Goal: Task Accomplishment & Management: Complete application form

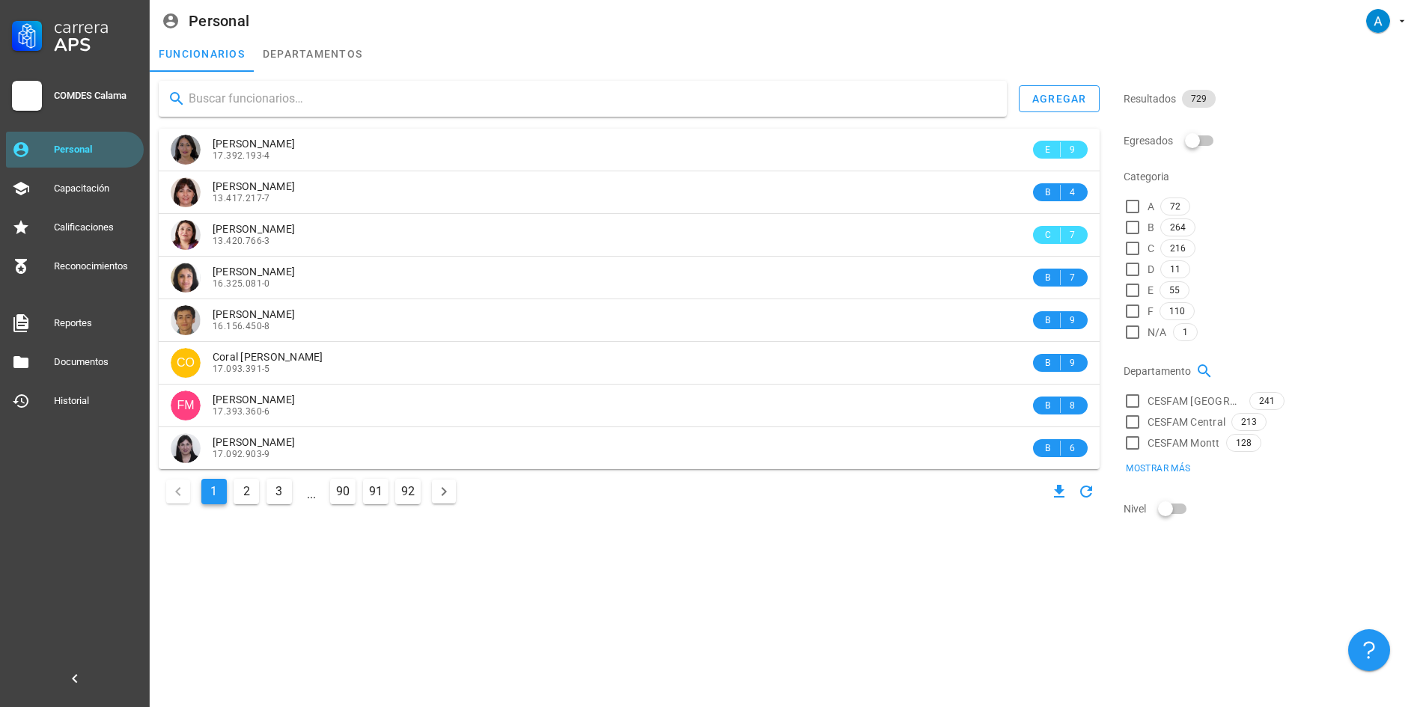
click at [296, 98] on input "text" at bounding box center [592, 99] width 806 height 24
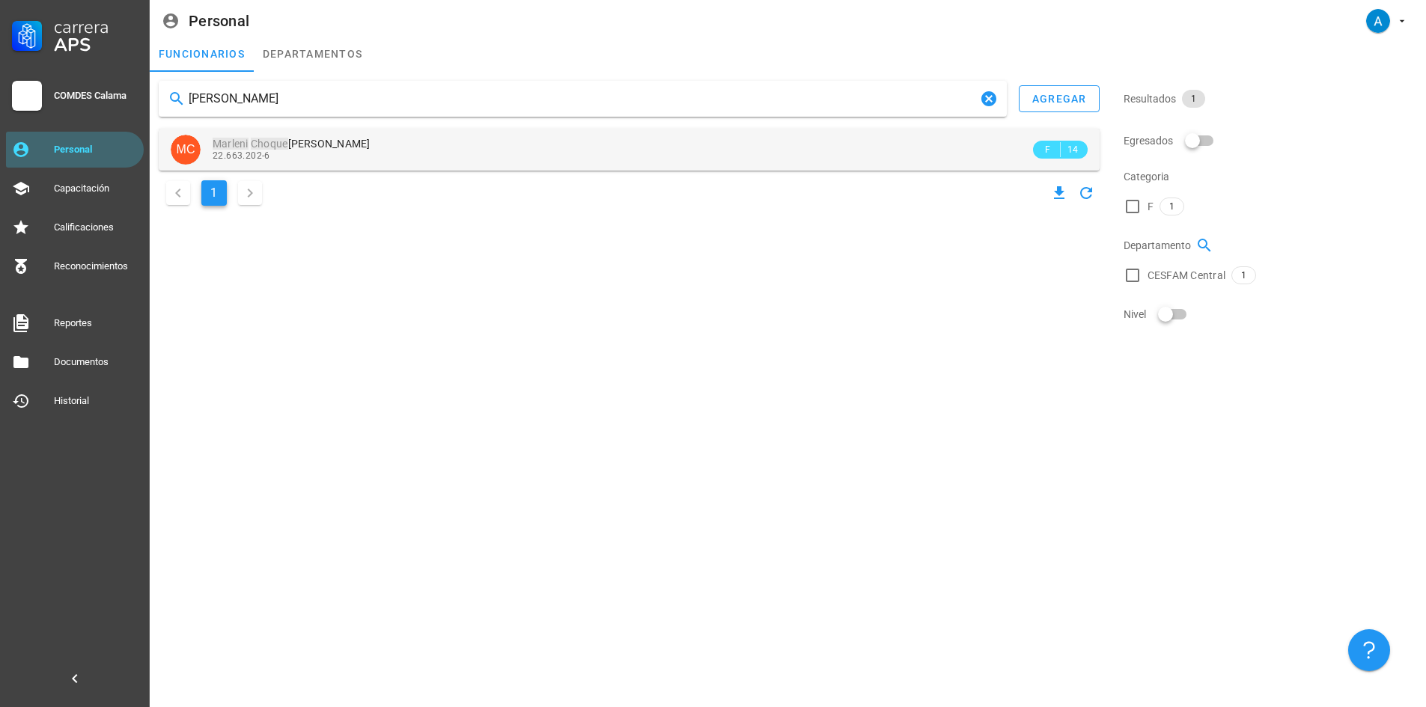
type input "[PERSON_NAME]"
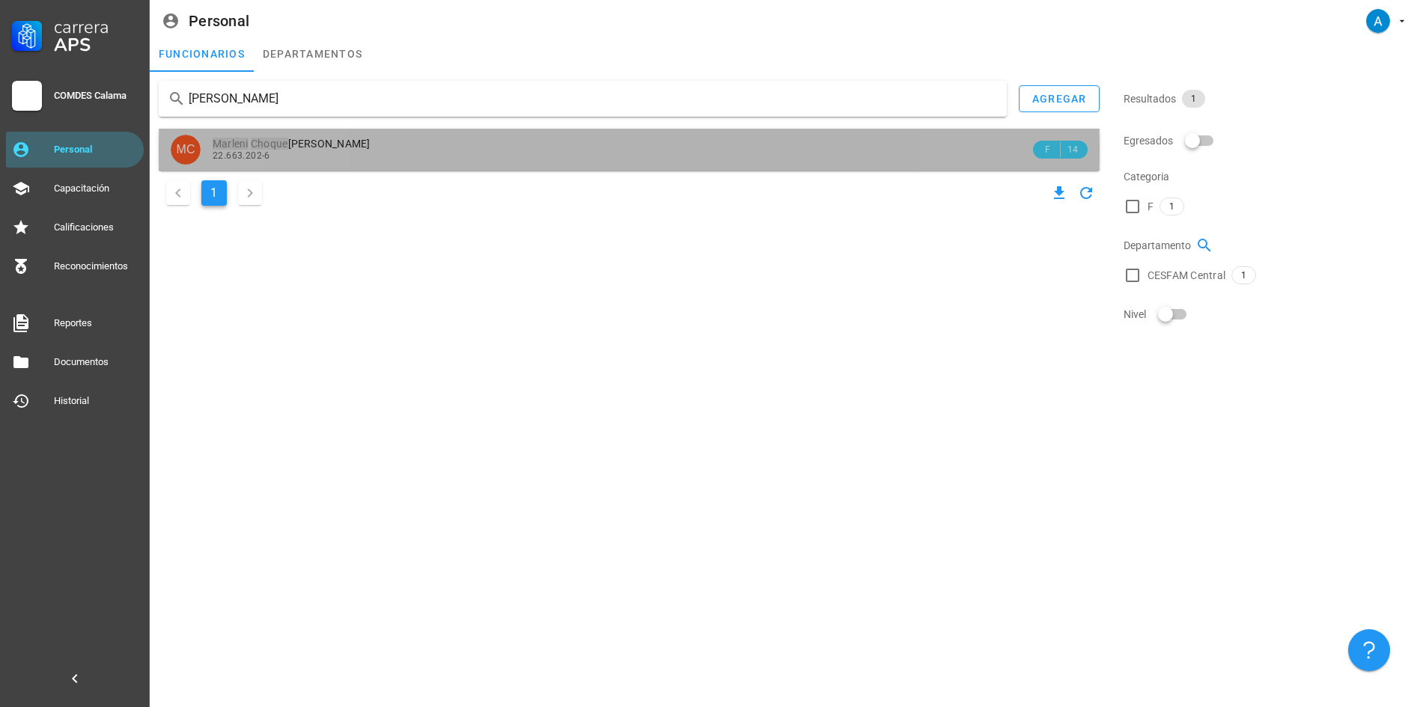
click at [318, 139] on span "[PERSON_NAME]" at bounding box center [292, 144] width 158 height 12
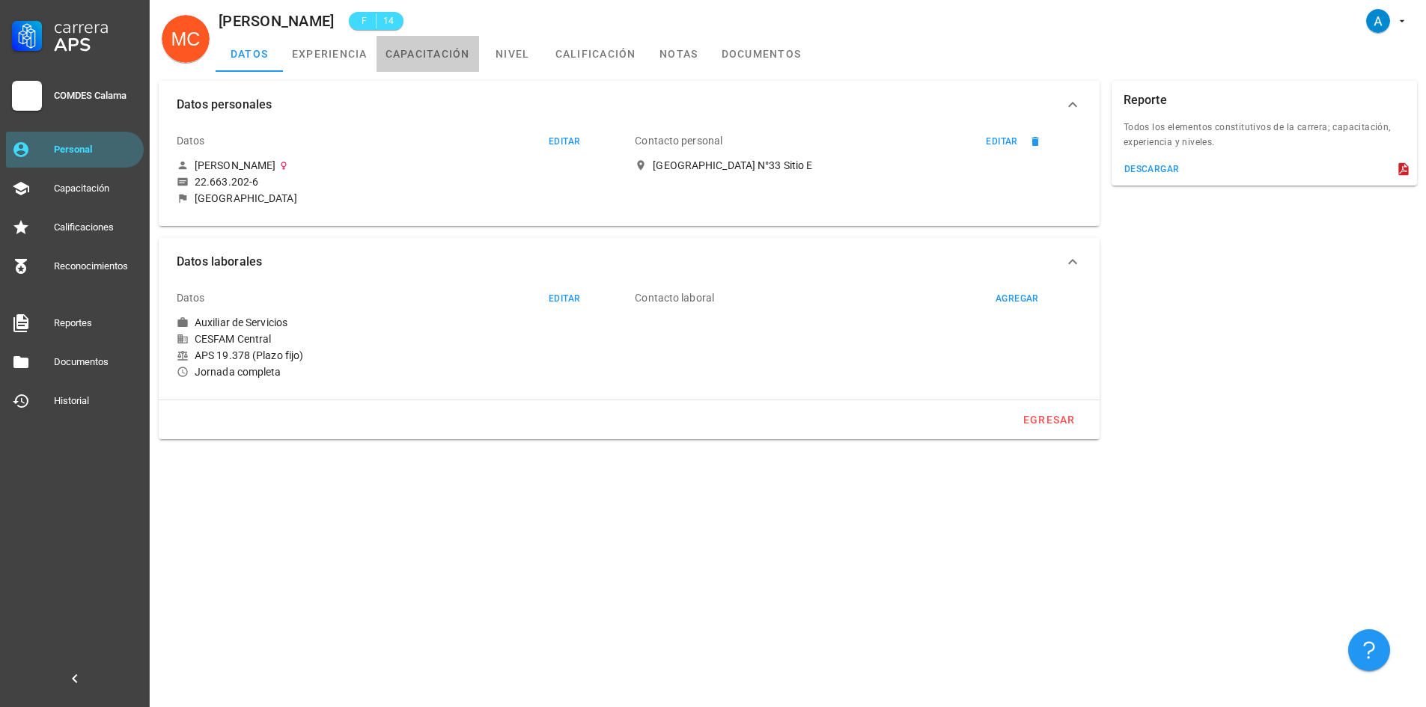
click at [424, 50] on link "capacitación" at bounding box center [428, 54] width 103 height 36
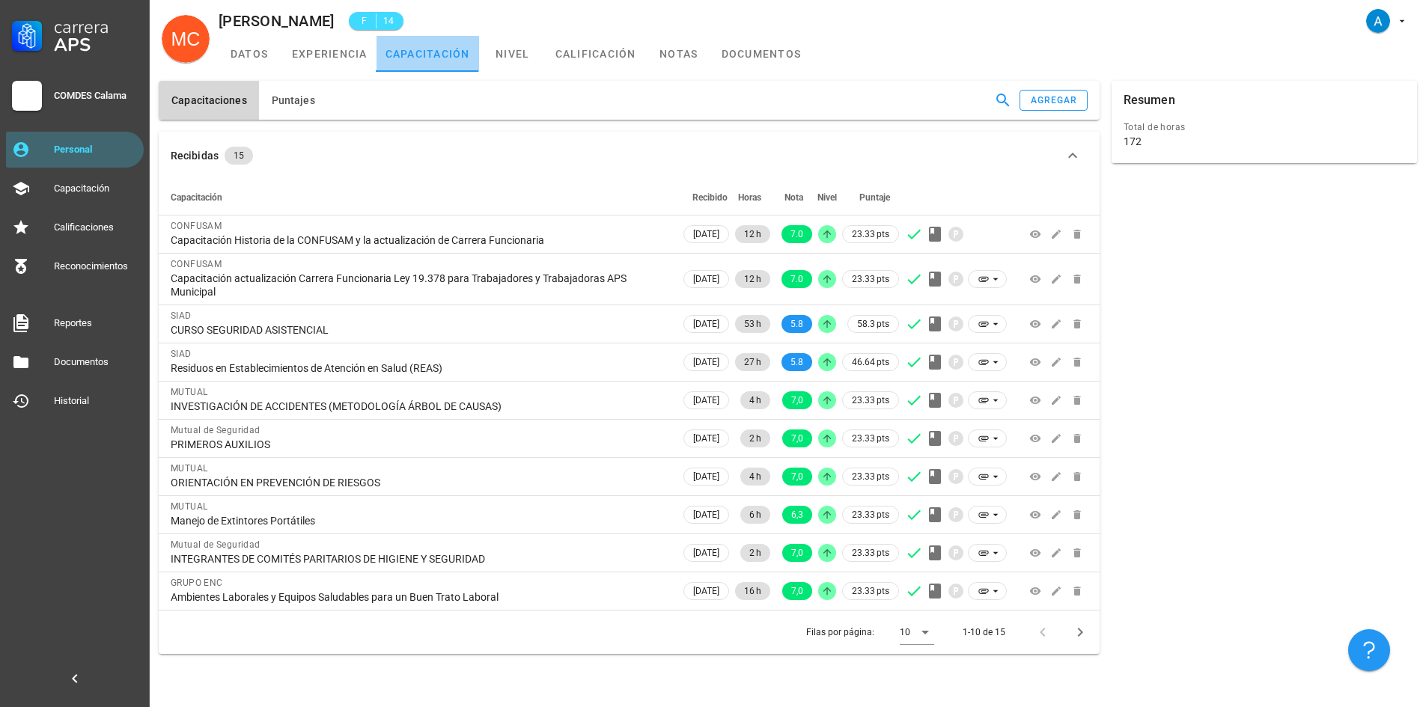
click at [430, 67] on link "capacitación" at bounding box center [428, 54] width 103 height 36
click at [1071, 100] on div "agregar" at bounding box center [1054, 100] width 48 height 10
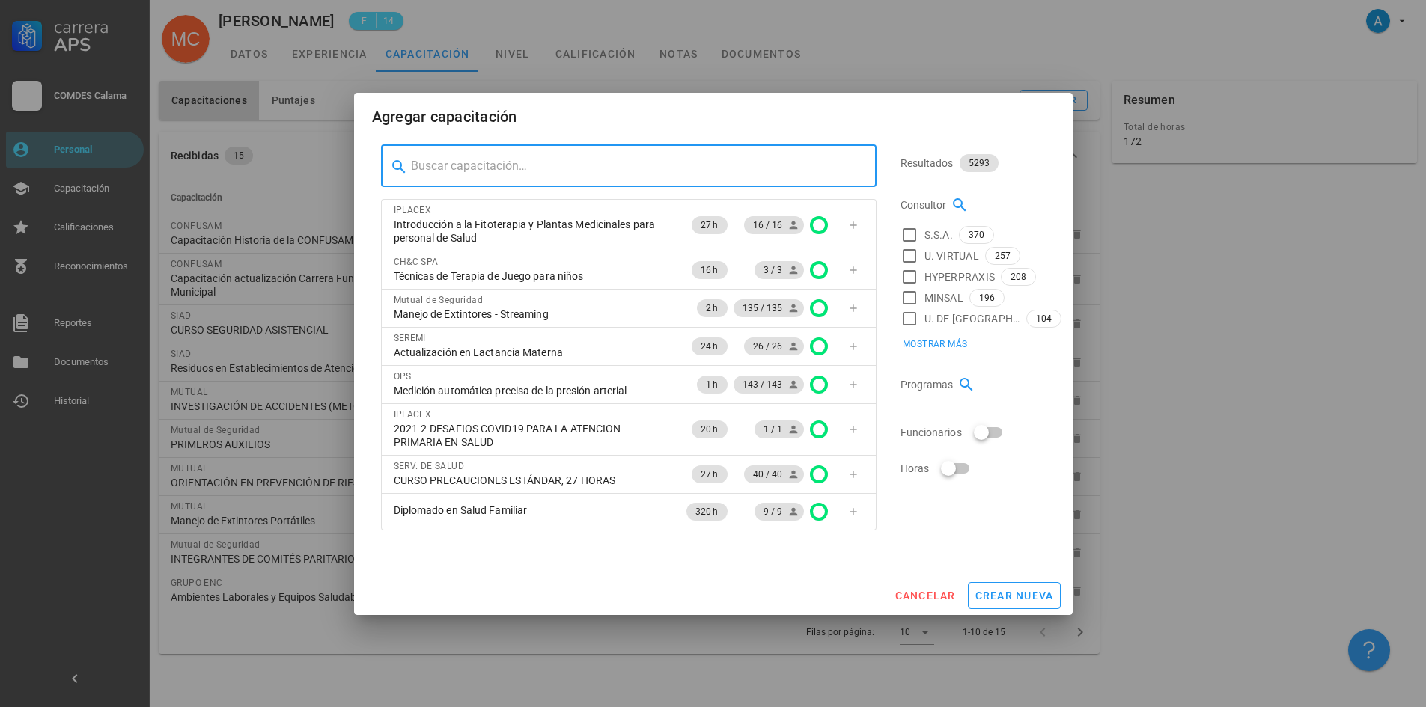
click at [457, 168] on input "text" at bounding box center [638, 166] width 454 height 24
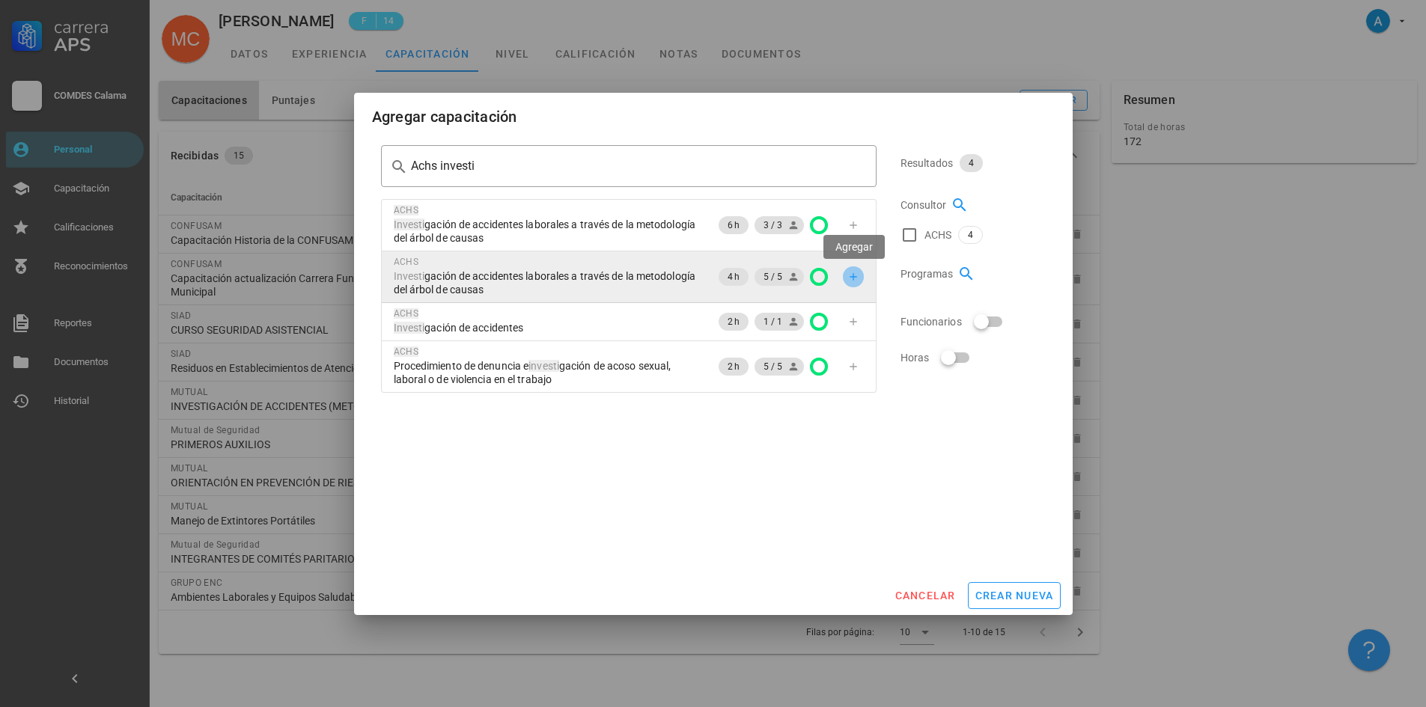
click at [860, 274] on span "button" at bounding box center [853, 277] width 21 height 12
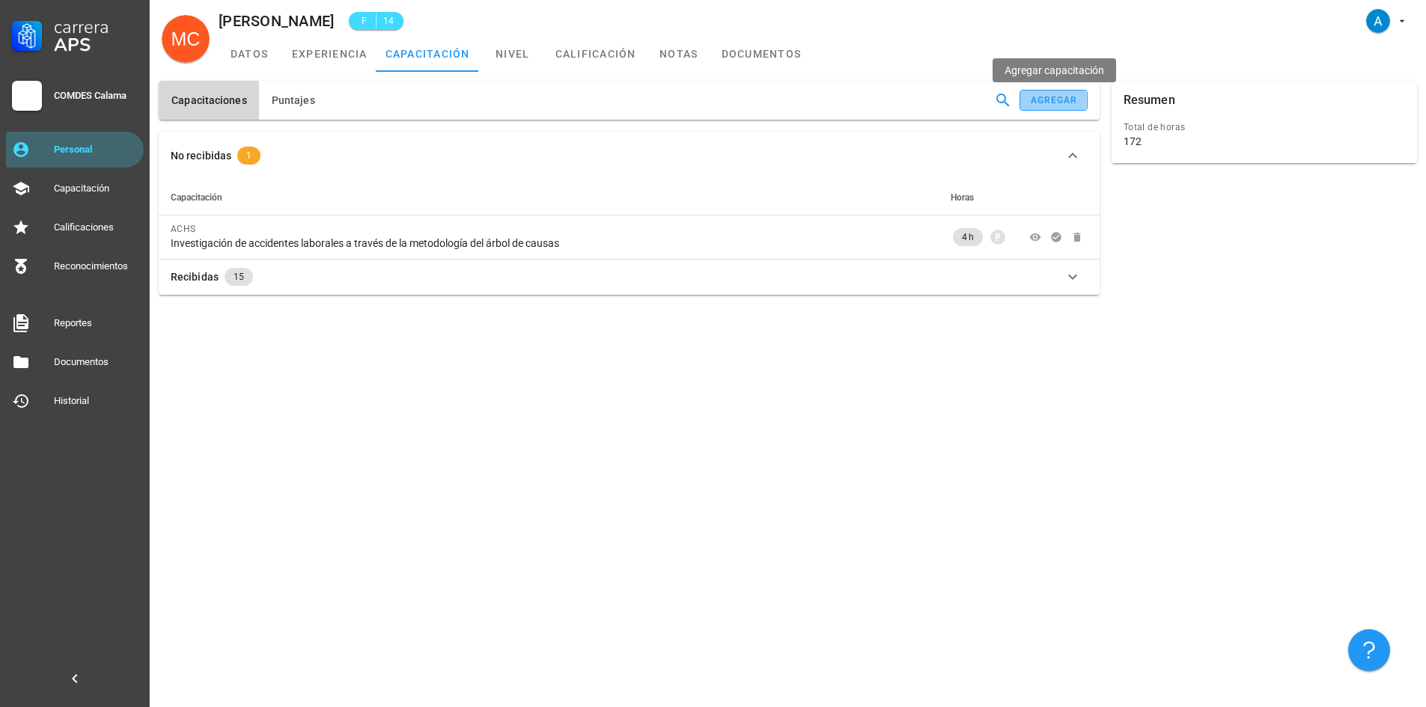
click at [1062, 100] on div "agregar" at bounding box center [1054, 100] width 48 height 10
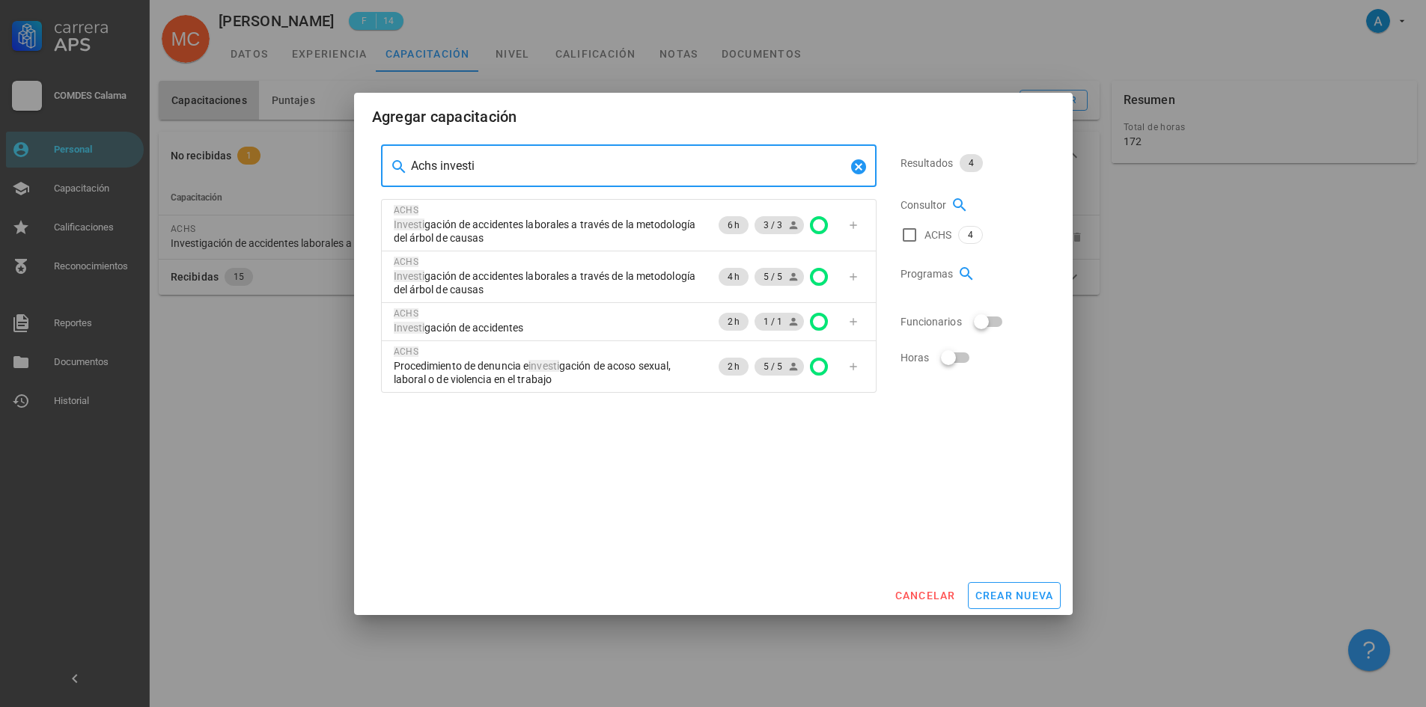
drag, startPoint x: 494, startPoint y: 165, endPoint x: 442, endPoint y: 159, distance: 52.7
click at [442, 159] on input "Achs investi" at bounding box center [629, 166] width 436 height 24
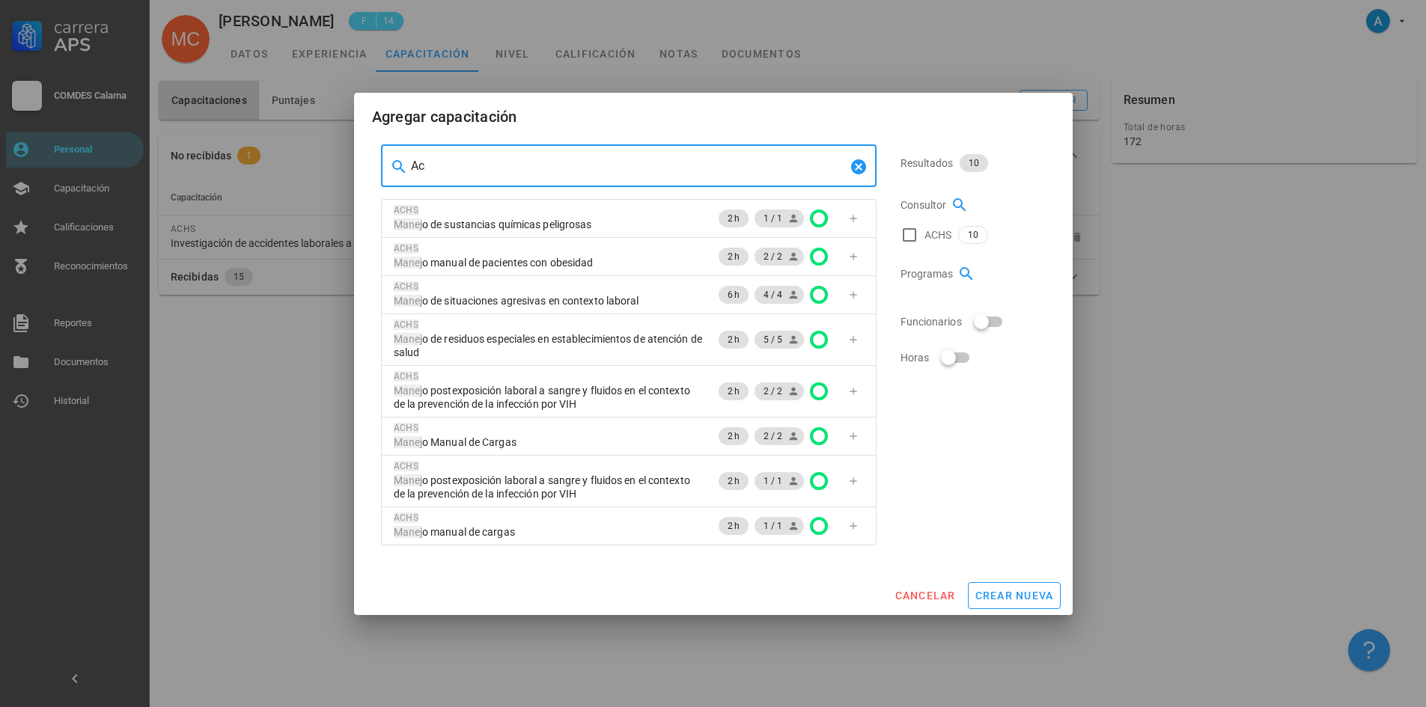
type input "A"
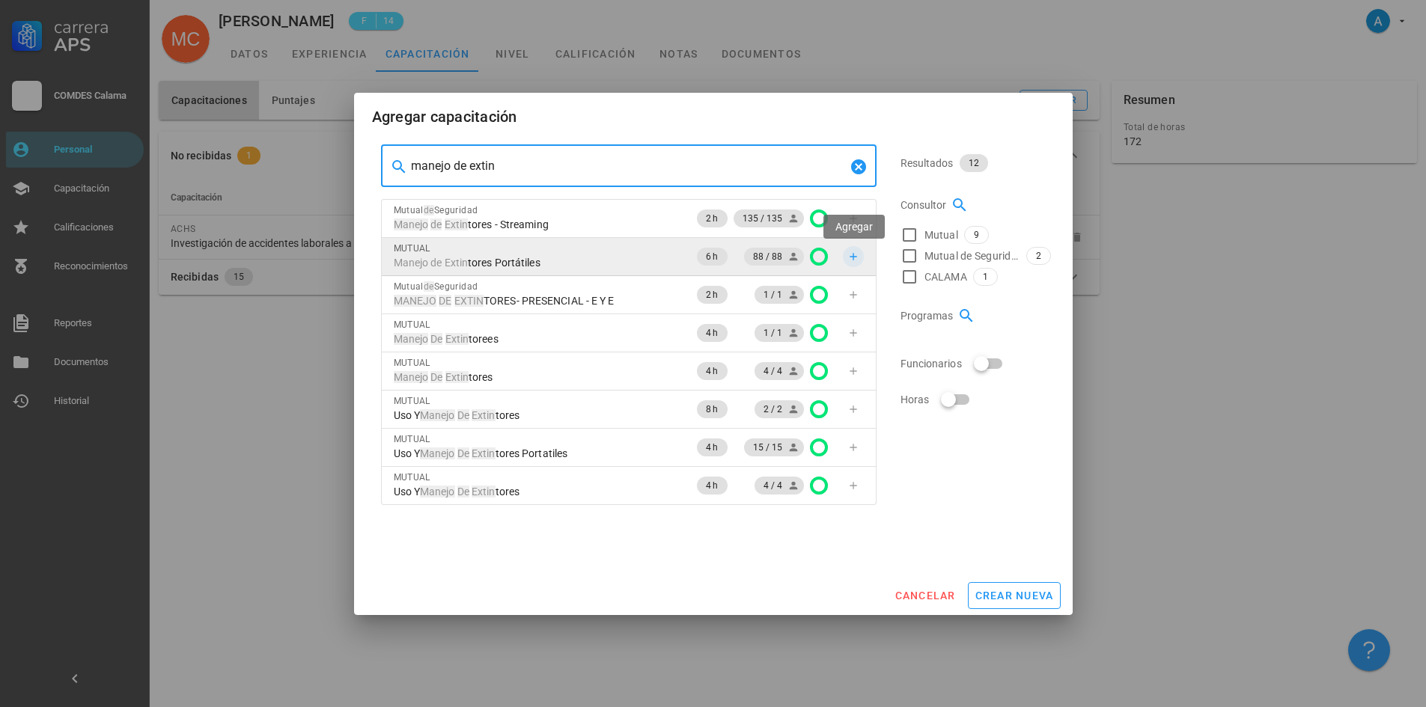
type input "manejo de extin"
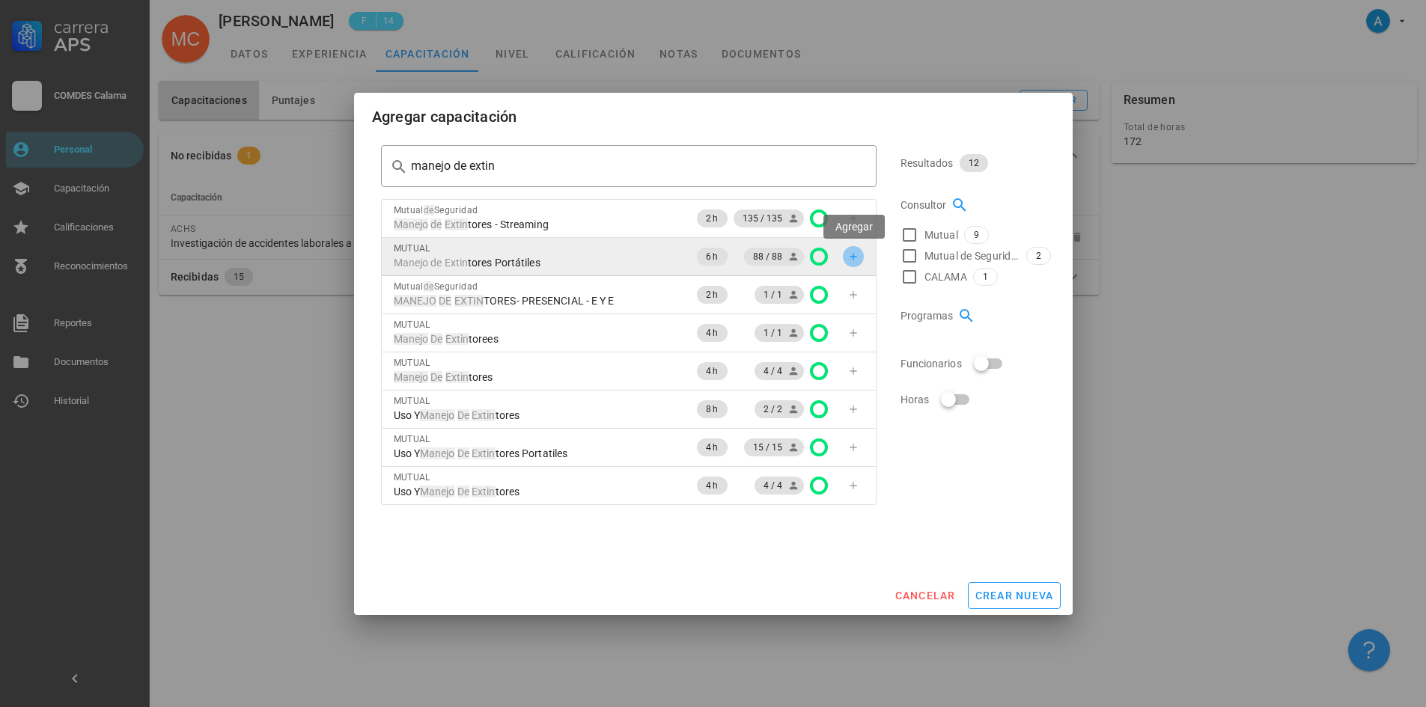
click at [854, 258] on icon "button" at bounding box center [853, 257] width 12 height 12
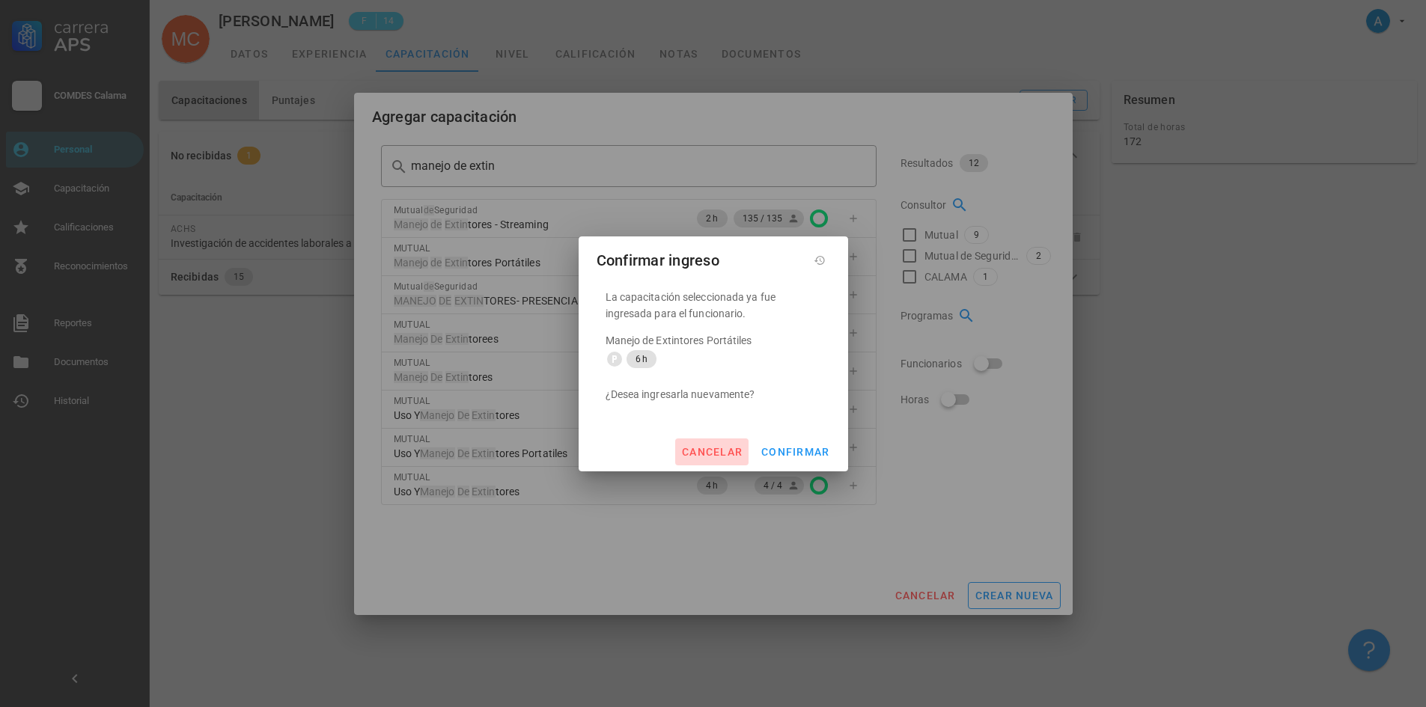
click at [693, 457] on span "cancelar" at bounding box center [711, 452] width 61 height 12
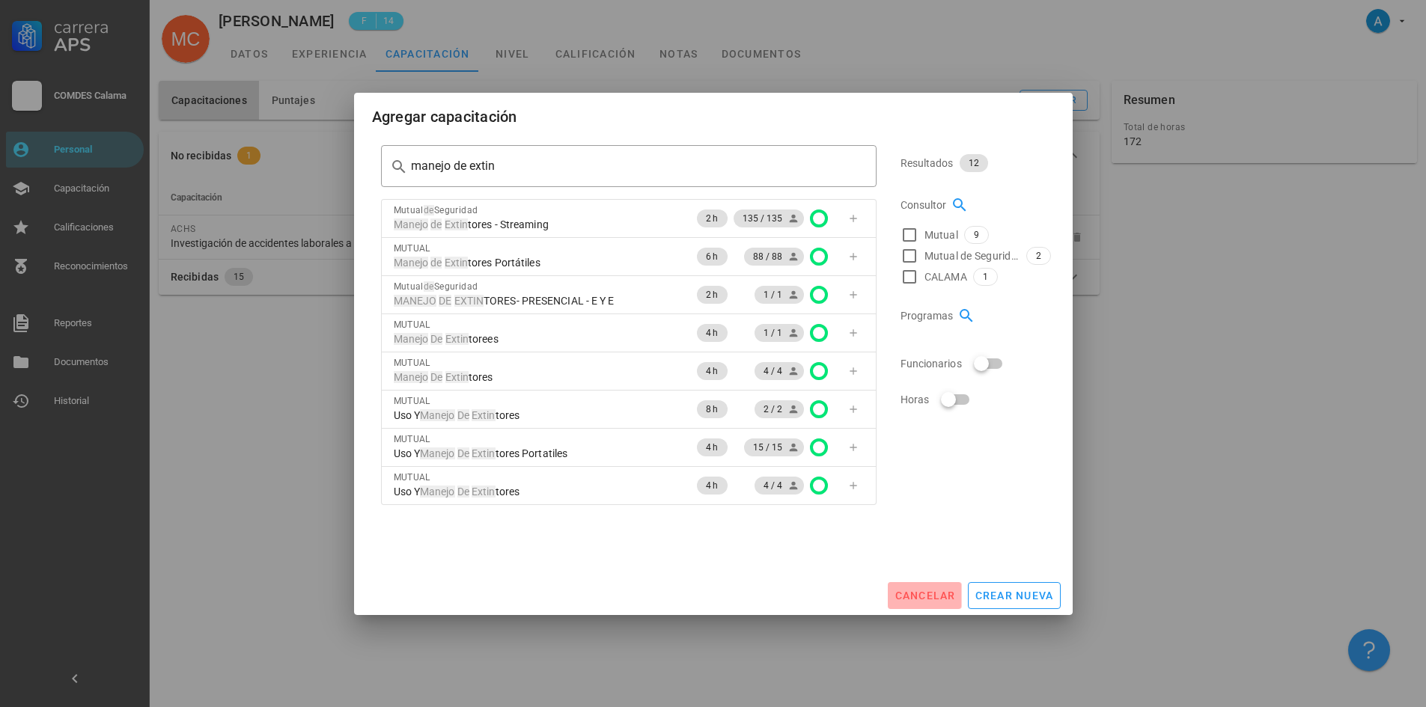
click at [940, 597] on span "cancelar" at bounding box center [924, 596] width 61 height 12
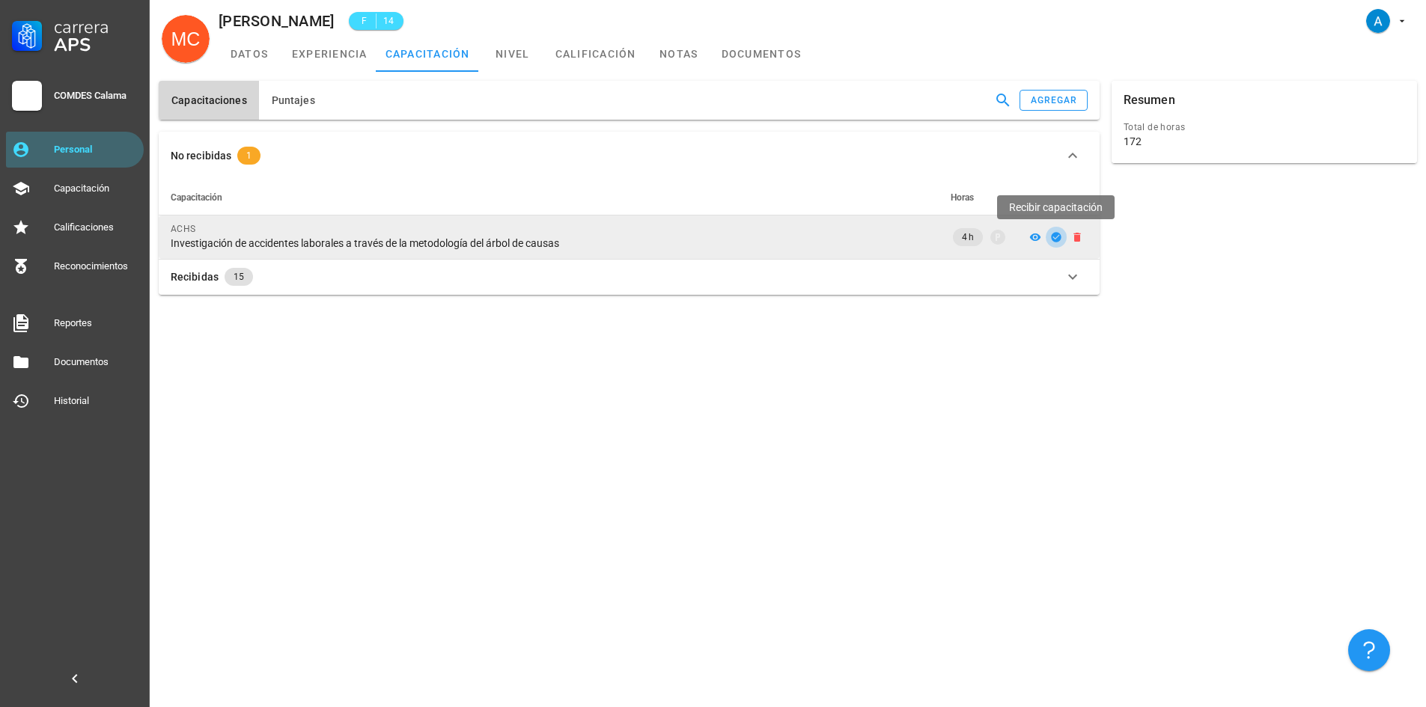
click at [1057, 237] on icon "button" at bounding box center [1056, 237] width 12 height 12
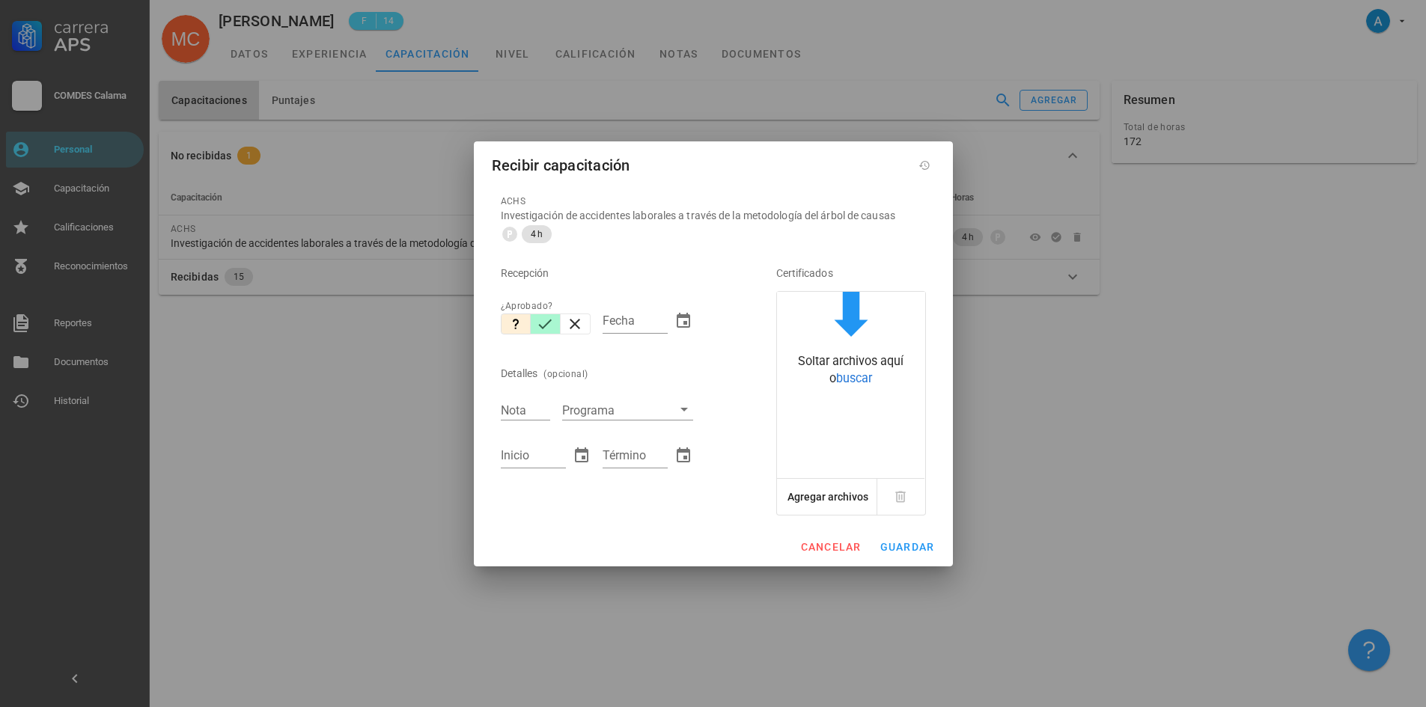
click at [547, 326] on icon "button" at bounding box center [545, 324] width 18 height 18
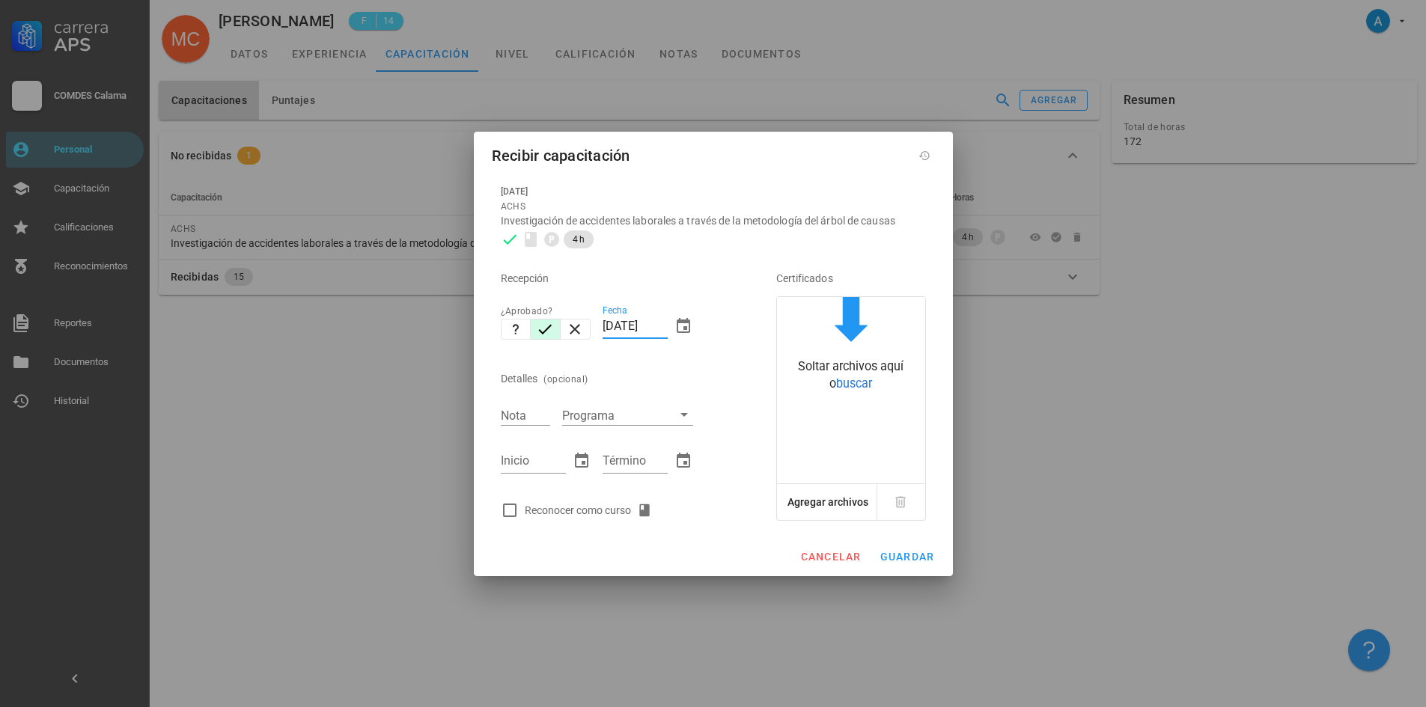
drag, startPoint x: 617, startPoint y: 329, endPoint x: 603, endPoint y: 330, distance: 14.2
click at [603, 330] on input "[DATE]" at bounding box center [635, 326] width 65 height 24
type input "[DATE]"
click at [530, 418] on input "Nota" at bounding box center [525, 415] width 49 height 19
type input "6,30"
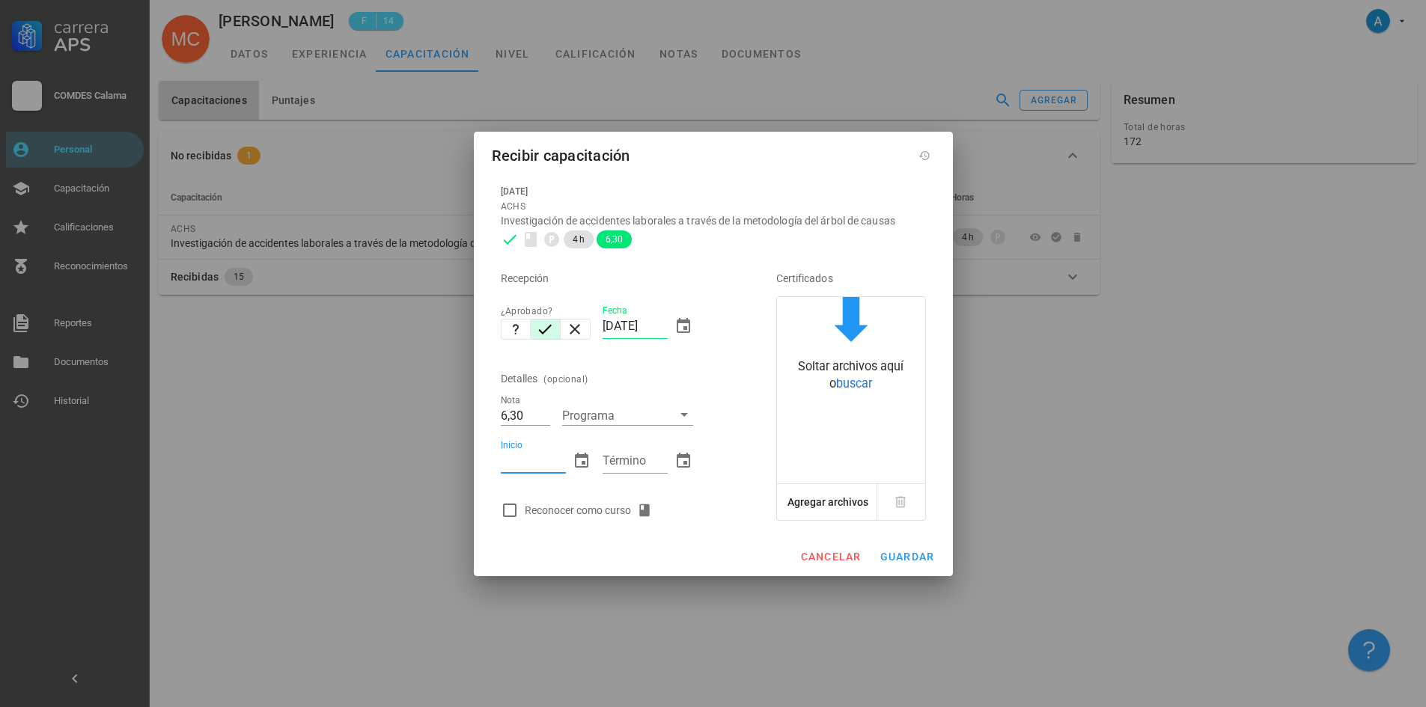
click at [529, 460] on input "Inicio" at bounding box center [533, 461] width 65 height 24
type input "[DATE]"
click at [618, 465] on input "Término" at bounding box center [635, 461] width 65 height 24
type input "[DATE]"
click at [512, 510] on div at bounding box center [509, 510] width 25 height 25
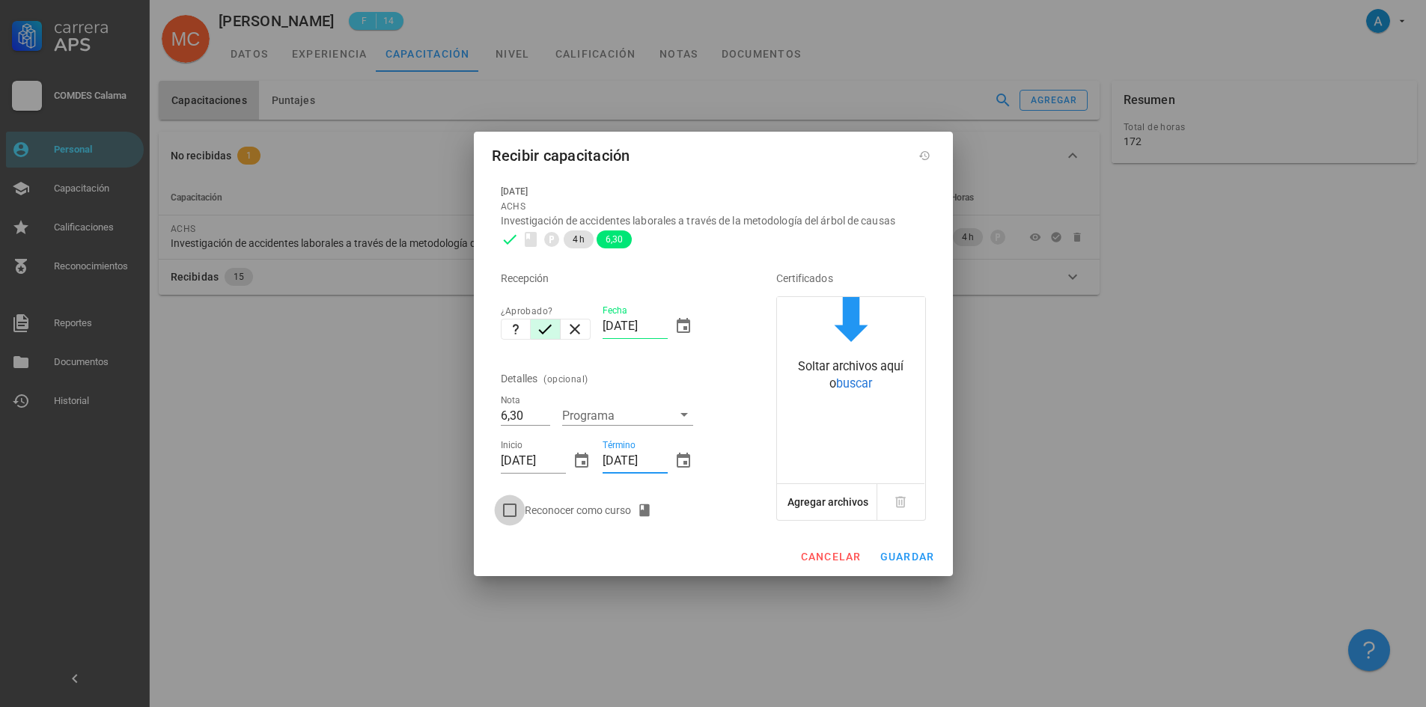
checkbox input "true"
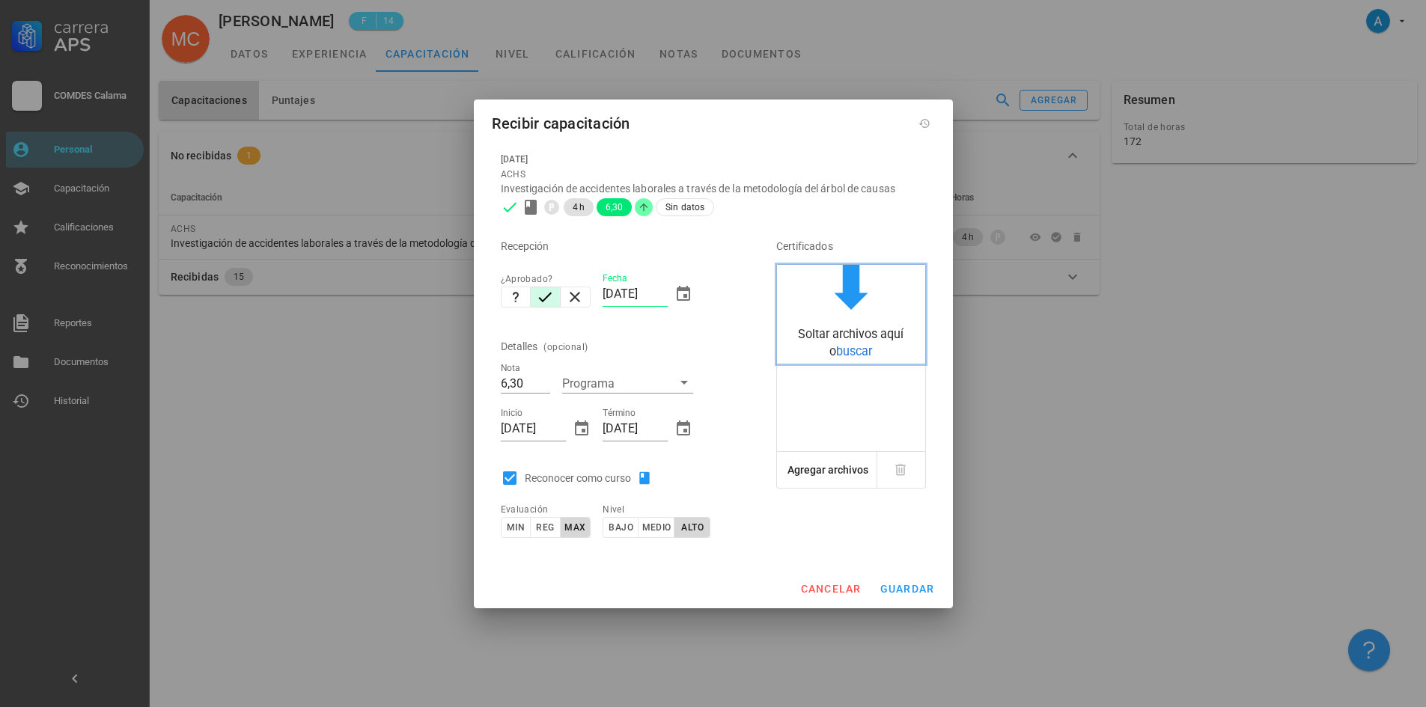
click at [857, 355] on span "buscar" at bounding box center [854, 351] width 36 height 14
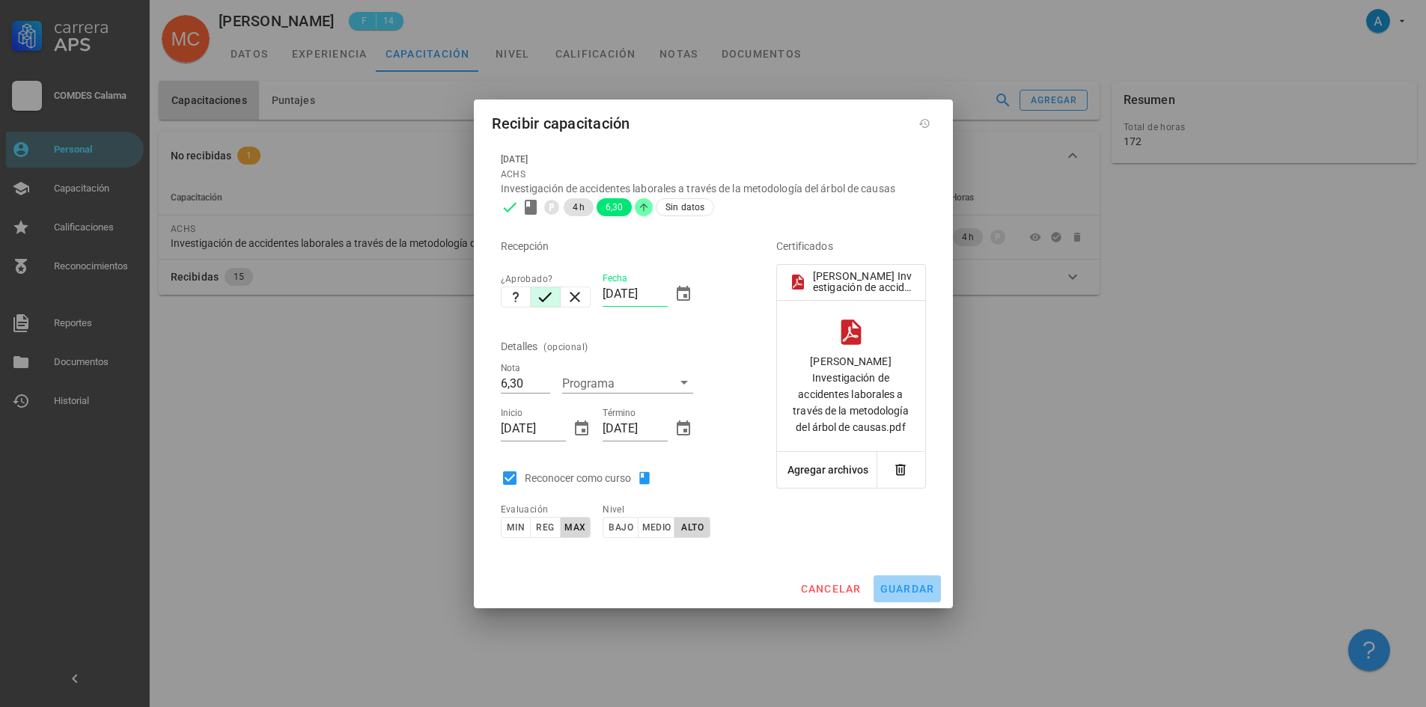
click at [919, 598] on button "guardar" at bounding box center [907, 589] width 67 height 27
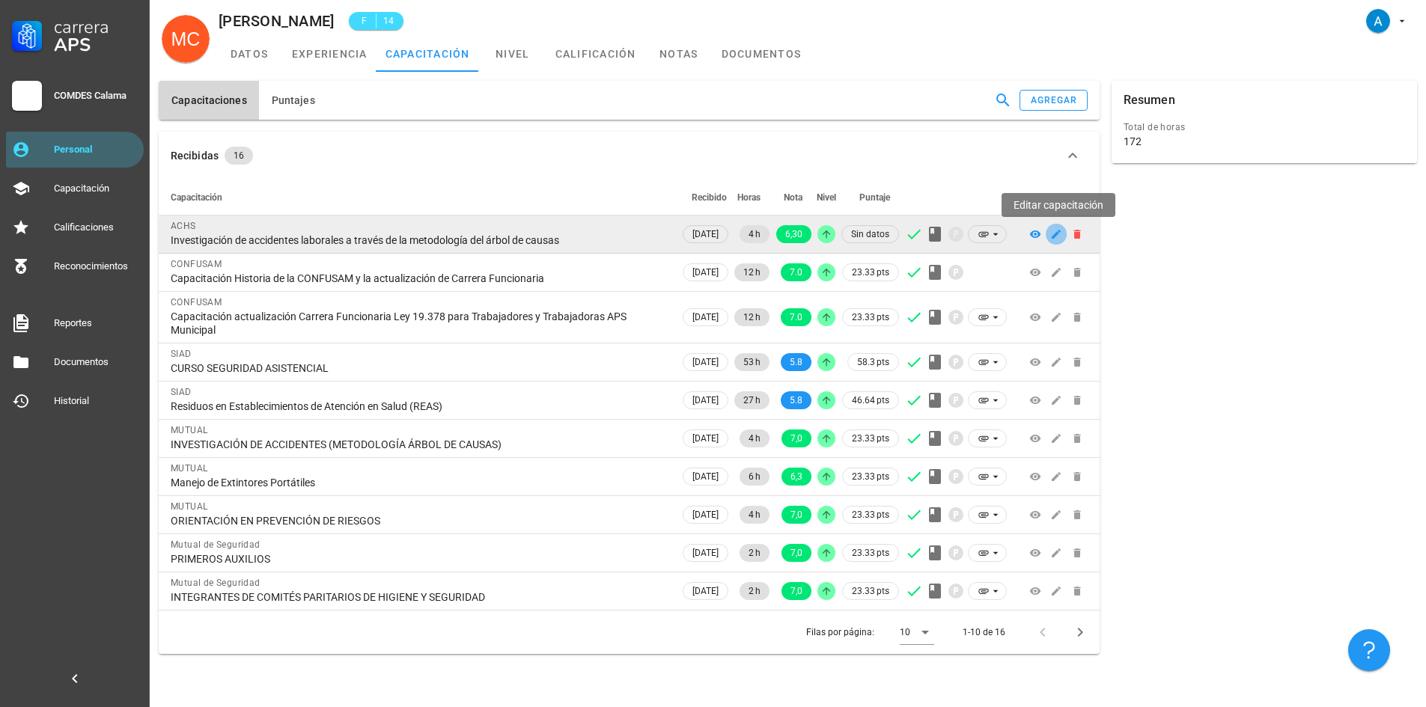
click at [1054, 237] on icon "button" at bounding box center [1056, 234] width 9 height 9
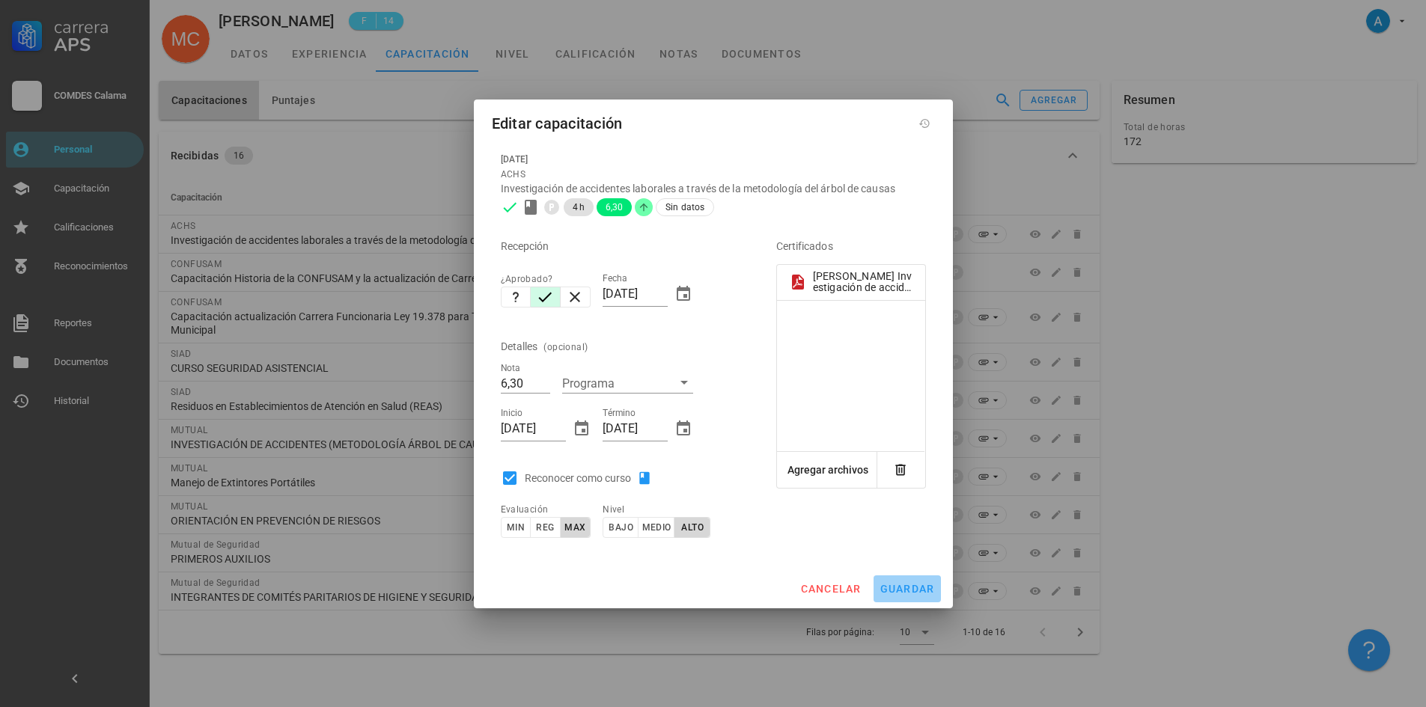
click at [911, 594] on span "guardar" at bounding box center [907, 589] width 55 height 12
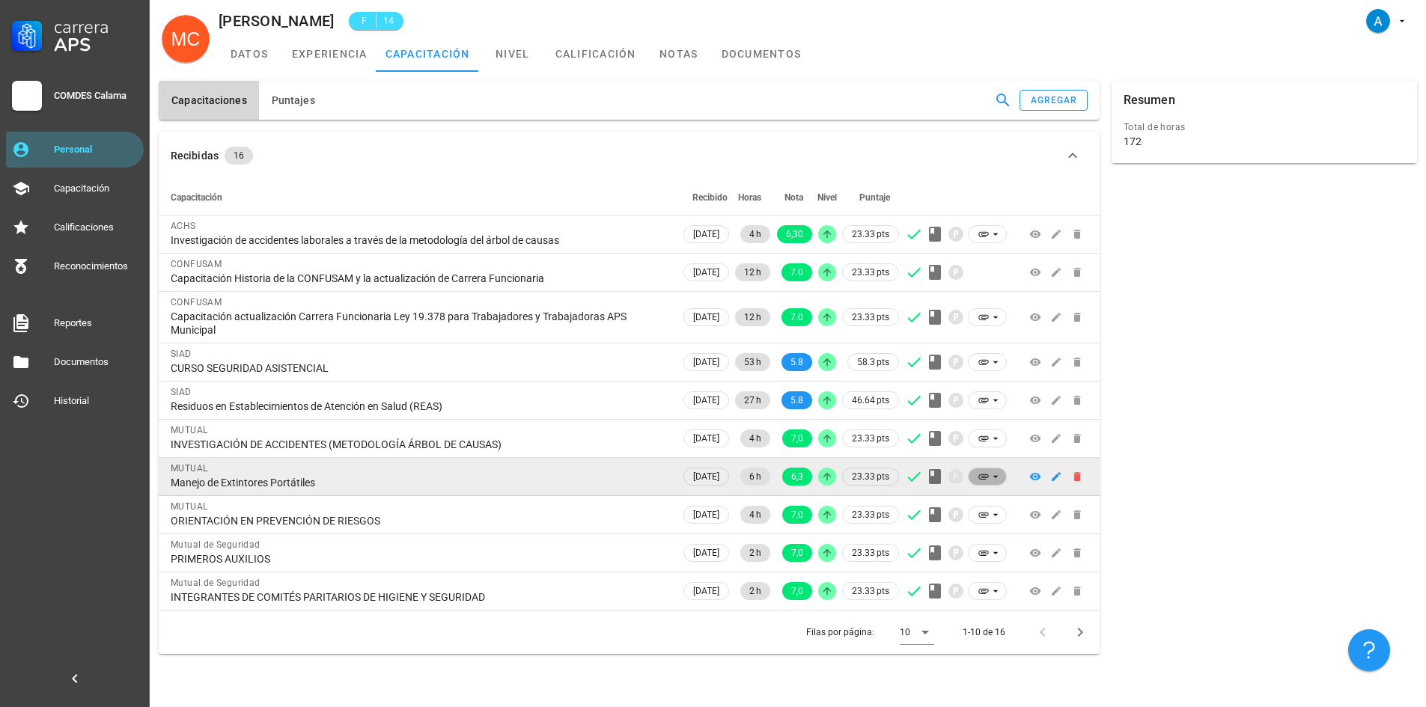
click at [990, 479] on icon at bounding box center [996, 477] width 12 height 12
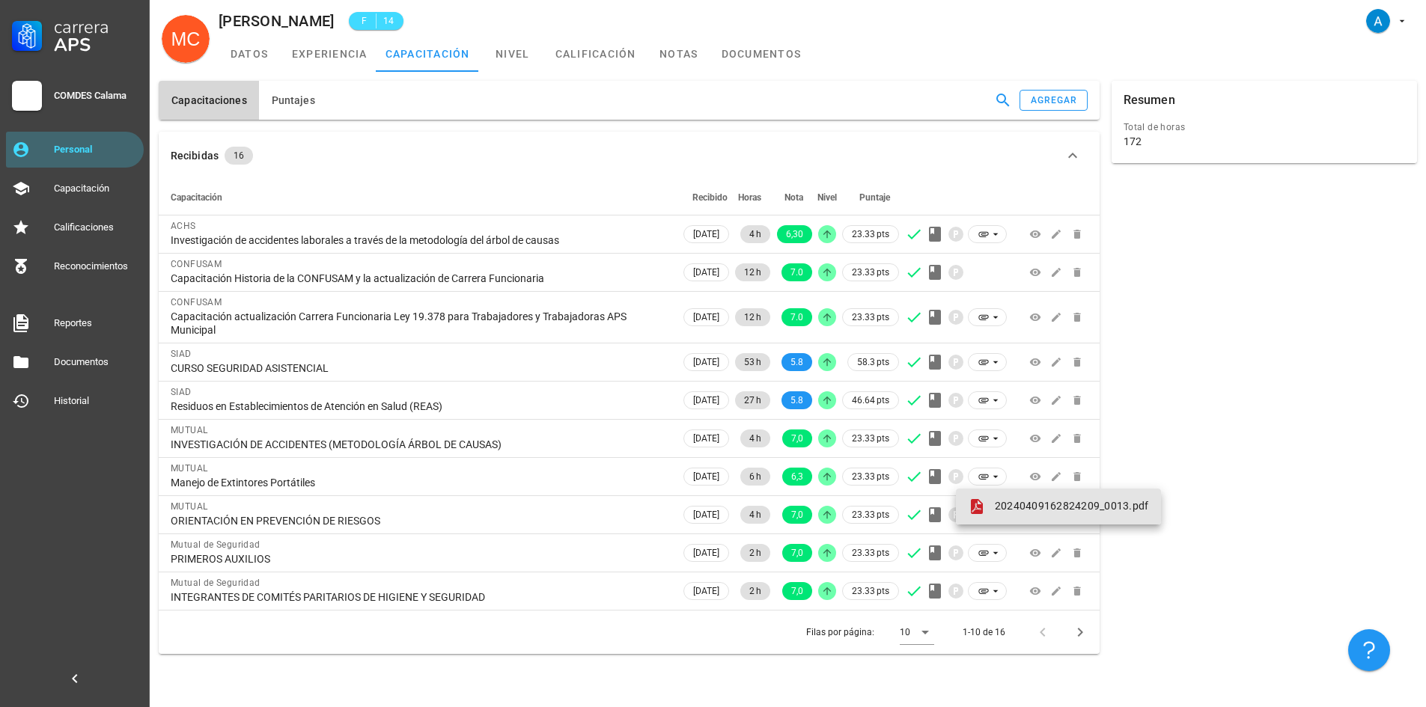
click at [1024, 509] on span "20240409162824209_0013.pdf" at bounding box center [1072, 506] width 154 height 12
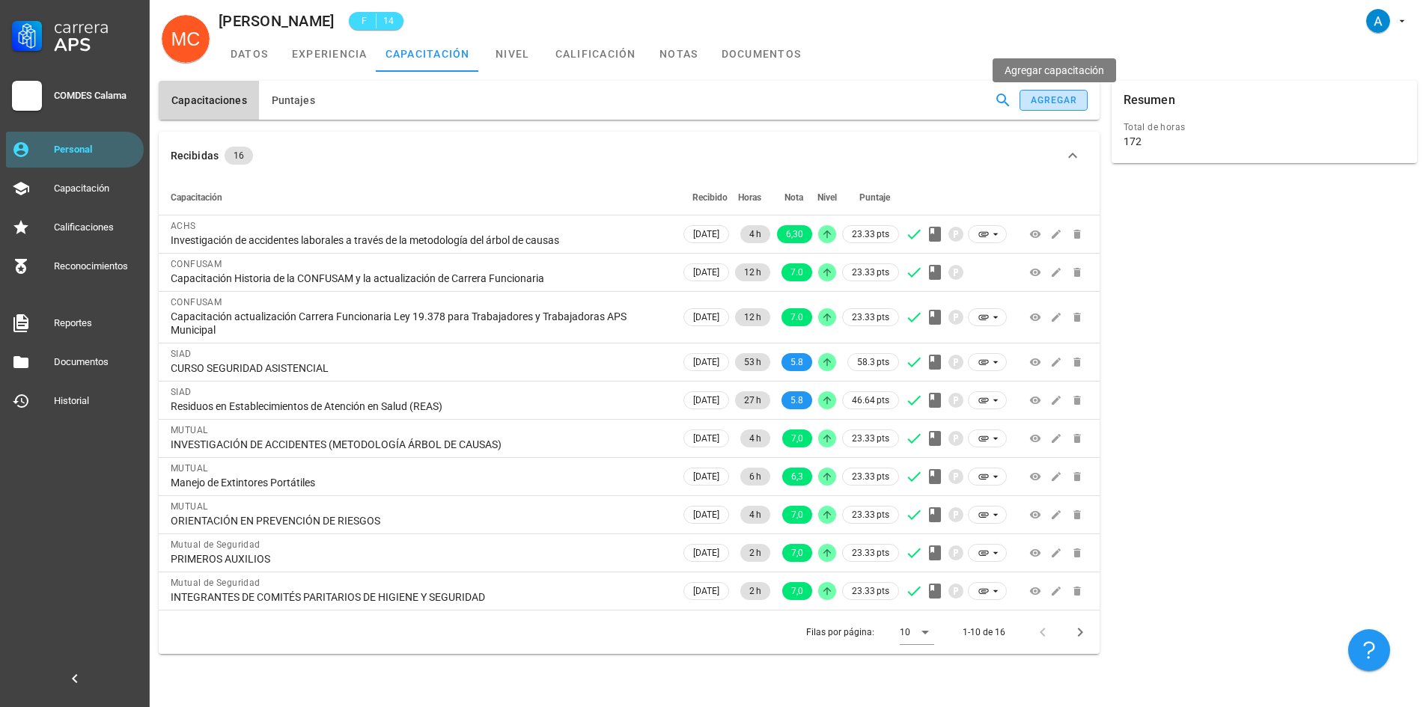
click at [1063, 104] on div "agregar" at bounding box center [1054, 100] width 48 height 10
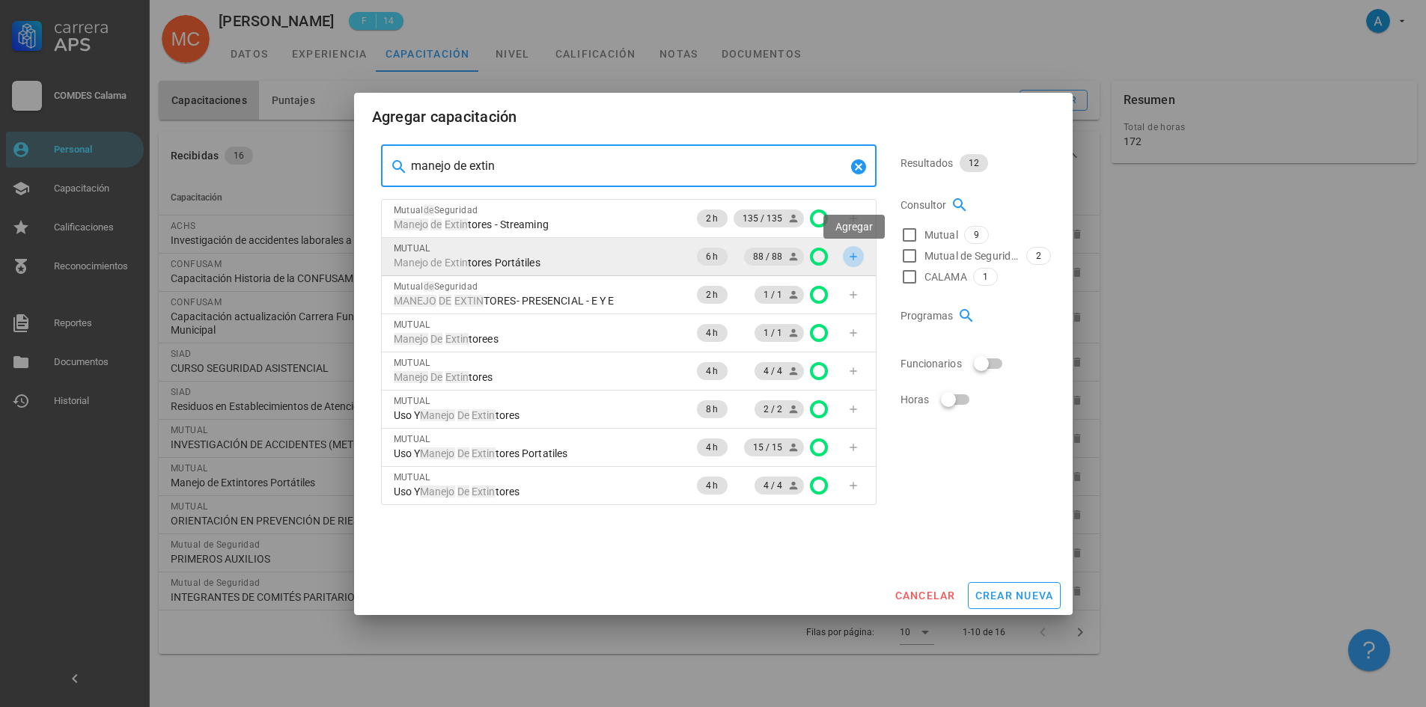
click at [854, 260] on icon "button" at bounding box center [853, 257] width 12 height 12
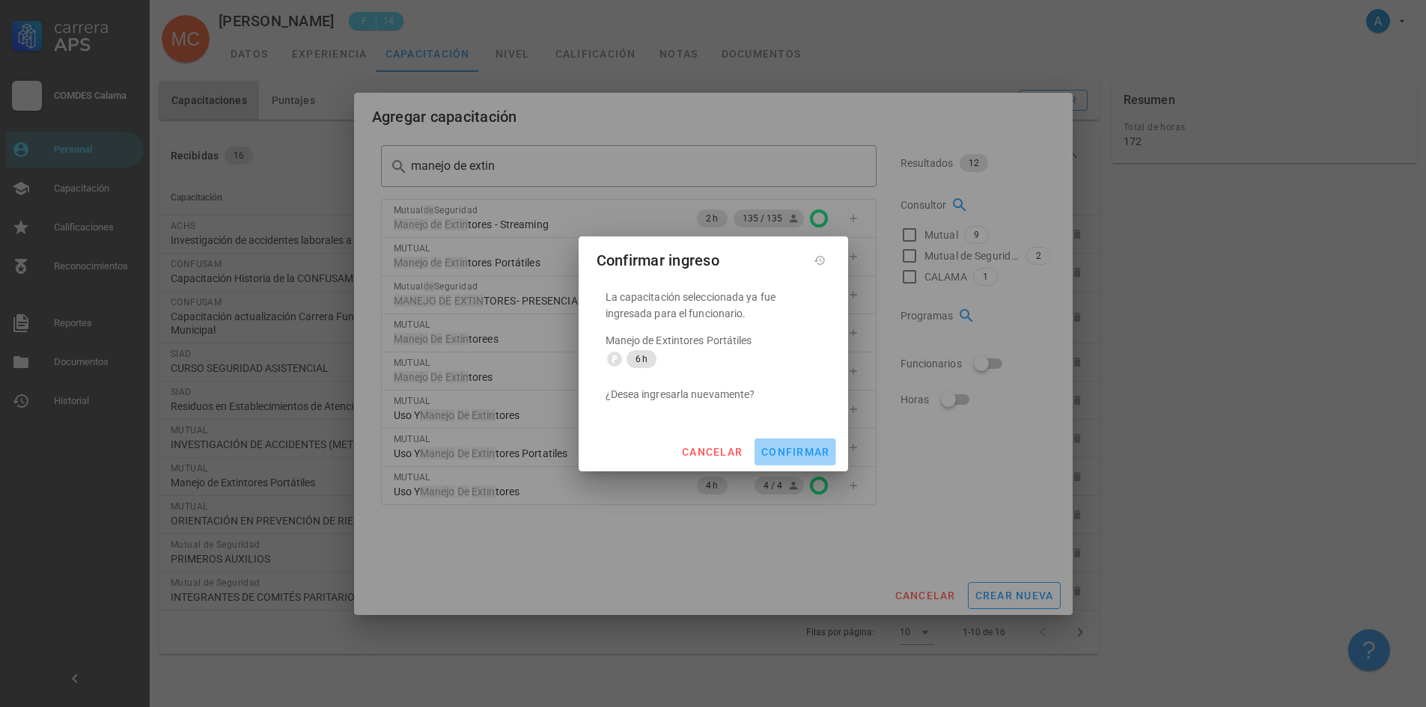
click at [791, 449] on span "confirmar" at bounding box center [795, 452] width 69 height 12
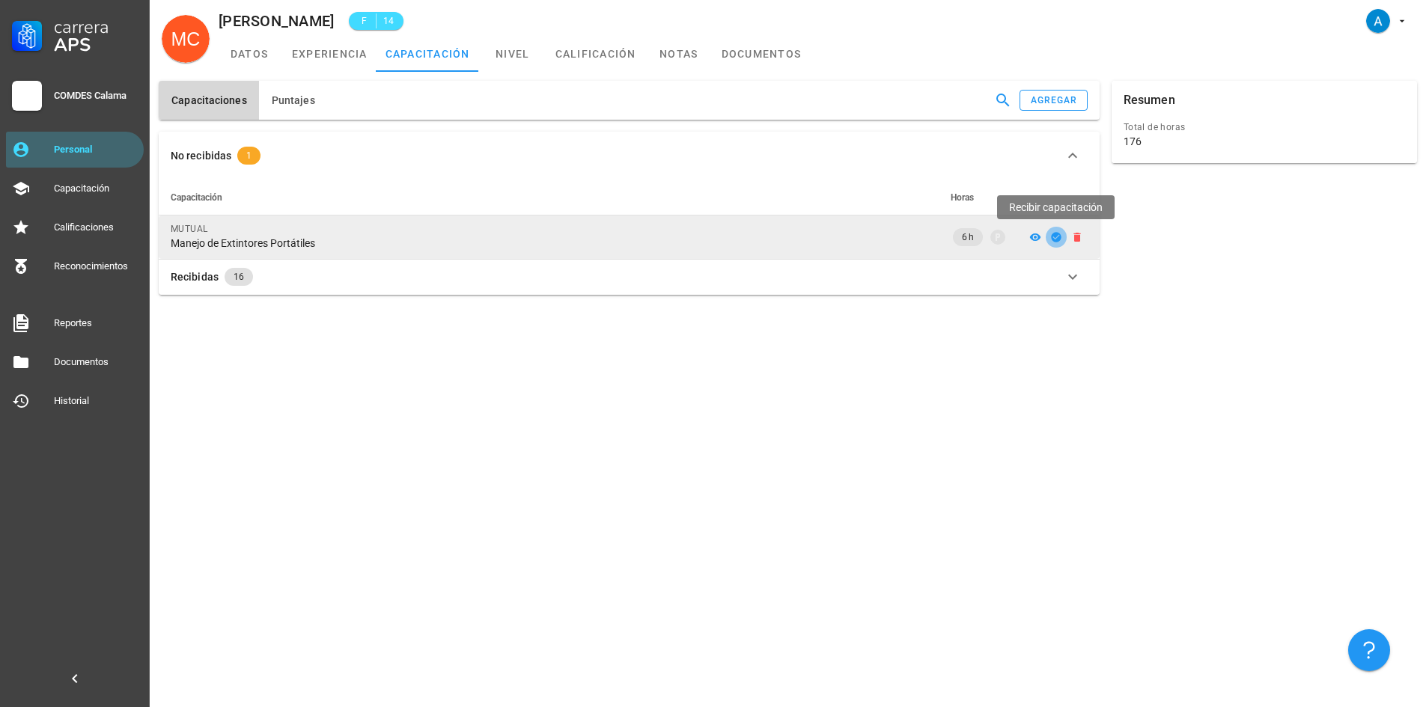
click at [1054, 234] on icon "button" at bounding box center [1056, 237] width 10 height 10
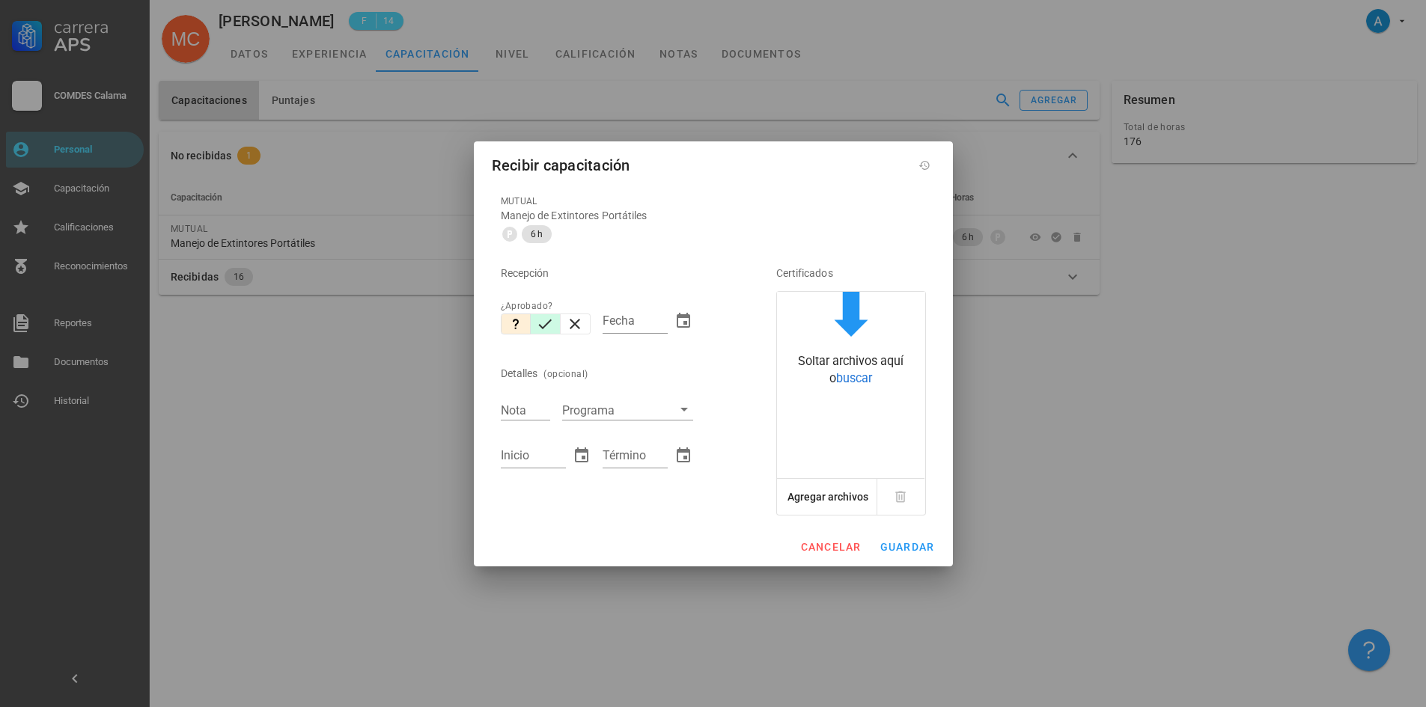
click at [547, 320] on icon "button" at bounding box center [545, 324] width 18 height 18
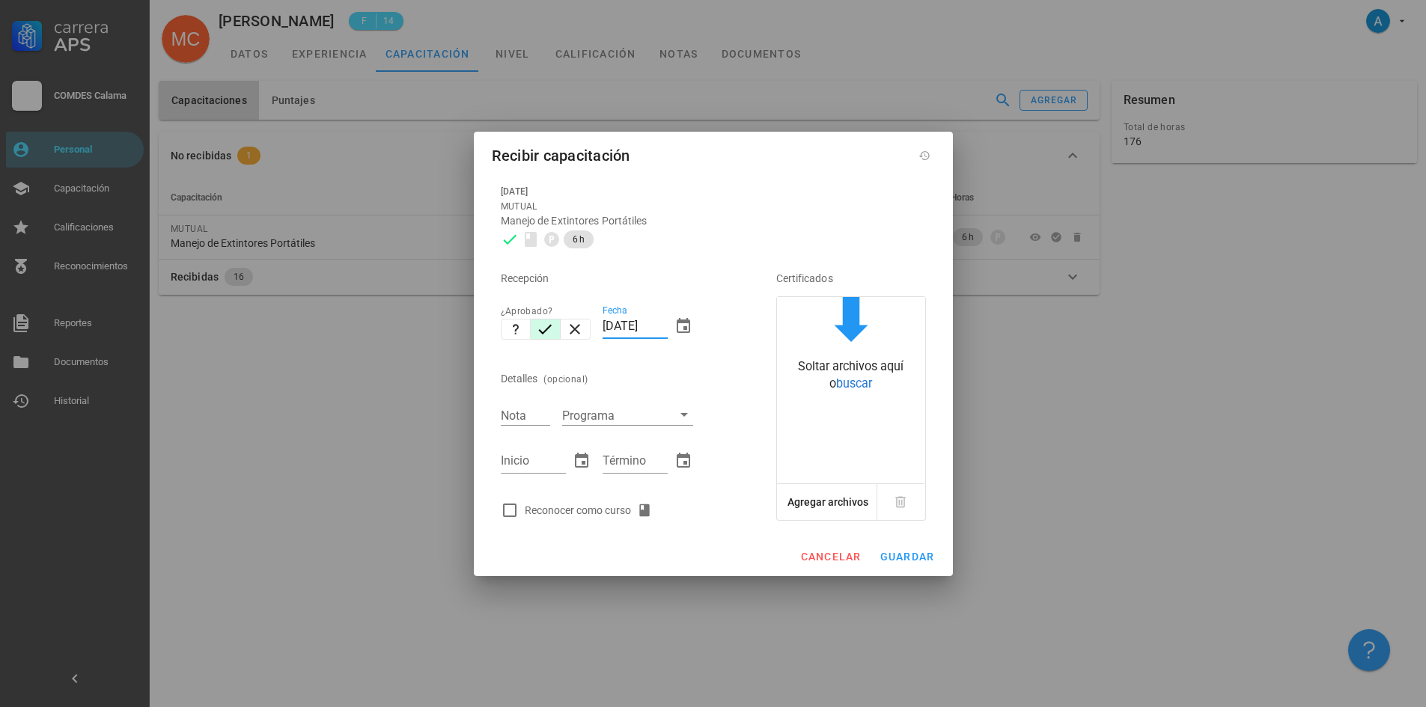
drag, startPoint x: 615, startPoint y: 325, endPoint x: 607, endPoint y: 324, distance: 7.5
click at [607, 324] on input "[DATE]" at bounding box center [635, 326] width 65 height 24
type input "[DATE]"
click at [532, 424] on div "Nota" at bounding box center [525, 415] width 49 height 19
type input "5,5"
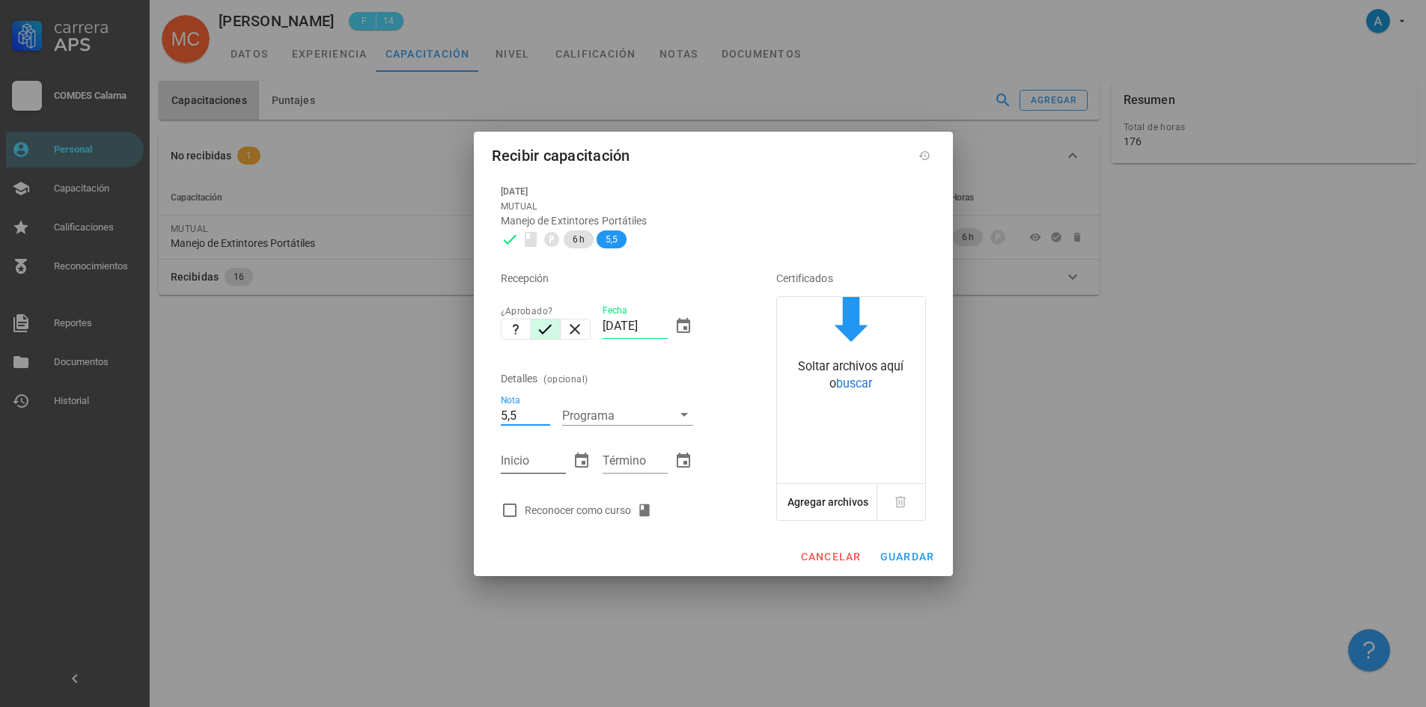
click at [545, 460] on input "Inicio" at bounding box center [533, 461] width 65 height 24
type input "31/06/2025"
click at [616, 461] on input "Término" at bounding box center [635, 461] width 65 height 24
type input "31/06/2025"
click at [505, 513] on div at bounding box center [509, 510] width 25 height 25
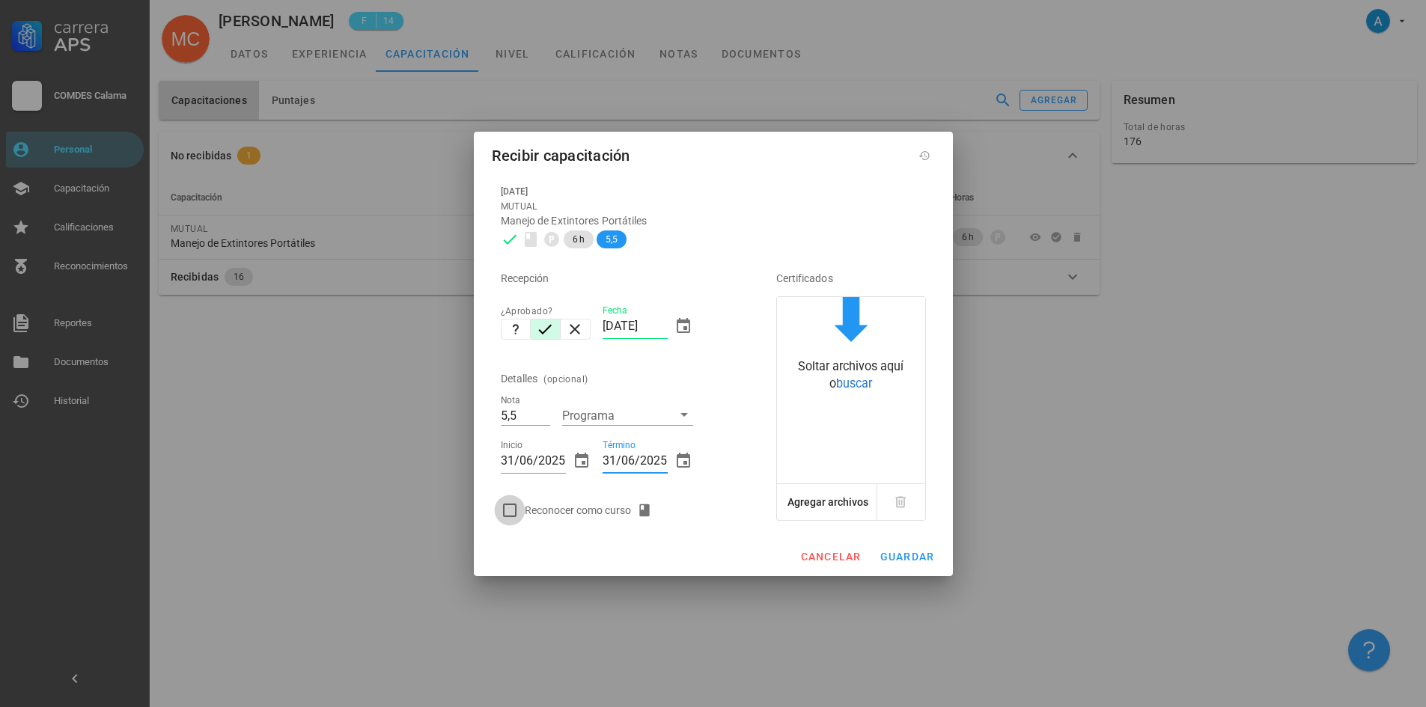
checkbox input "true"
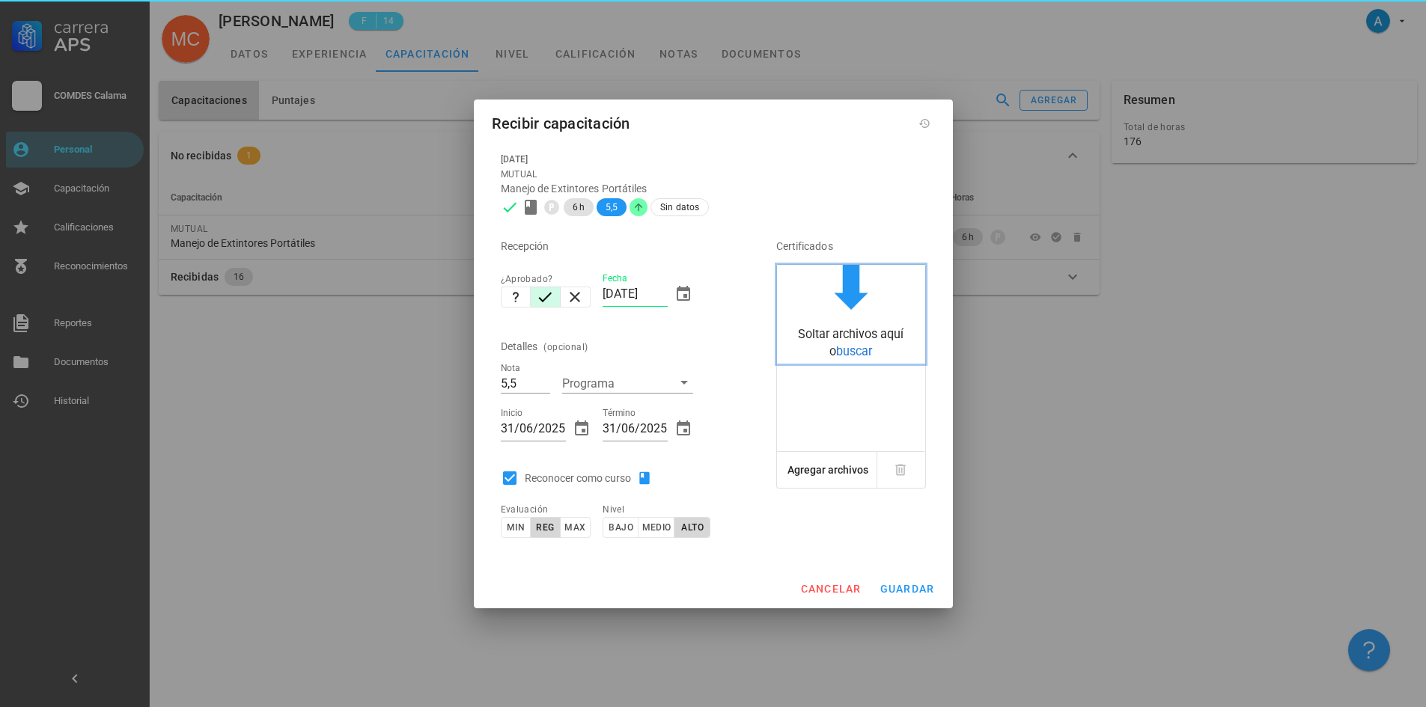
click at [836, 351] on span "buscar" at bounding box center [854, 351] width 36 height 14
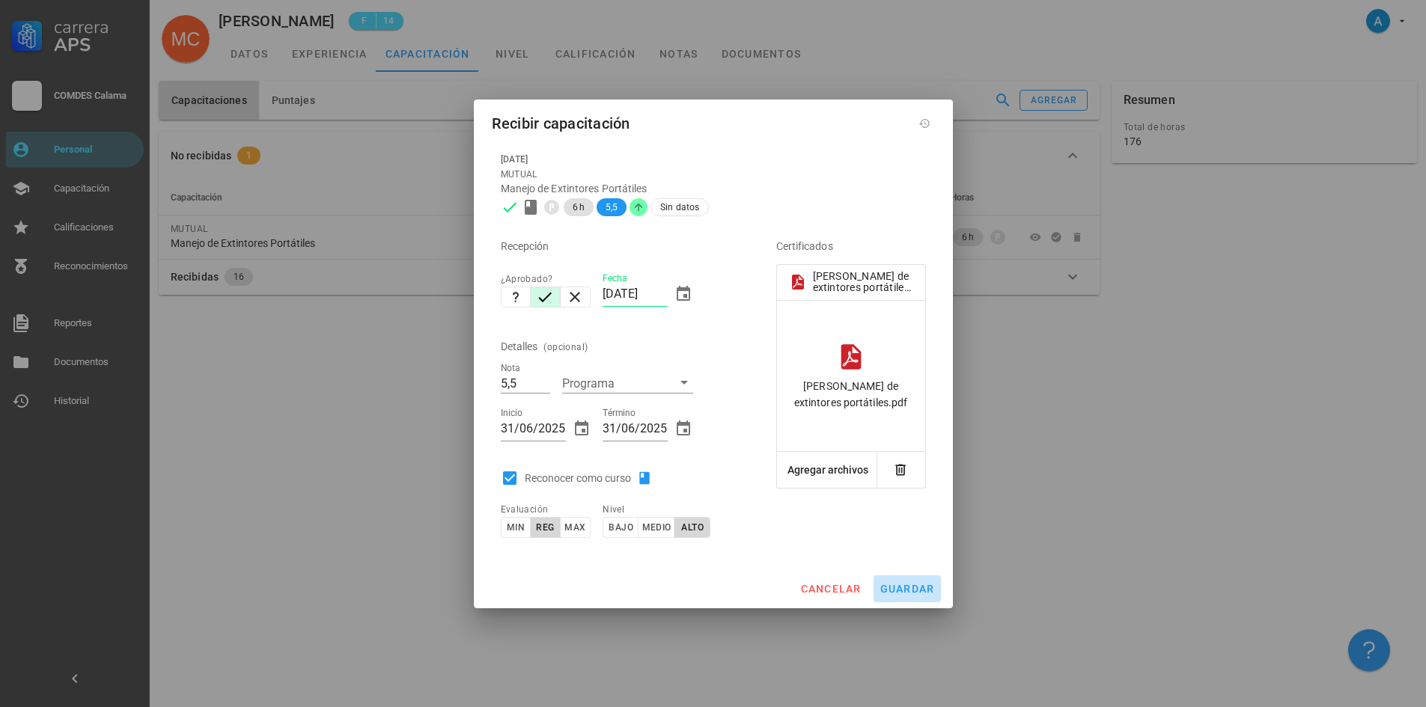
click at [897, 585] on span "guardar" at bounding box center [907, 589] width 55 height 12
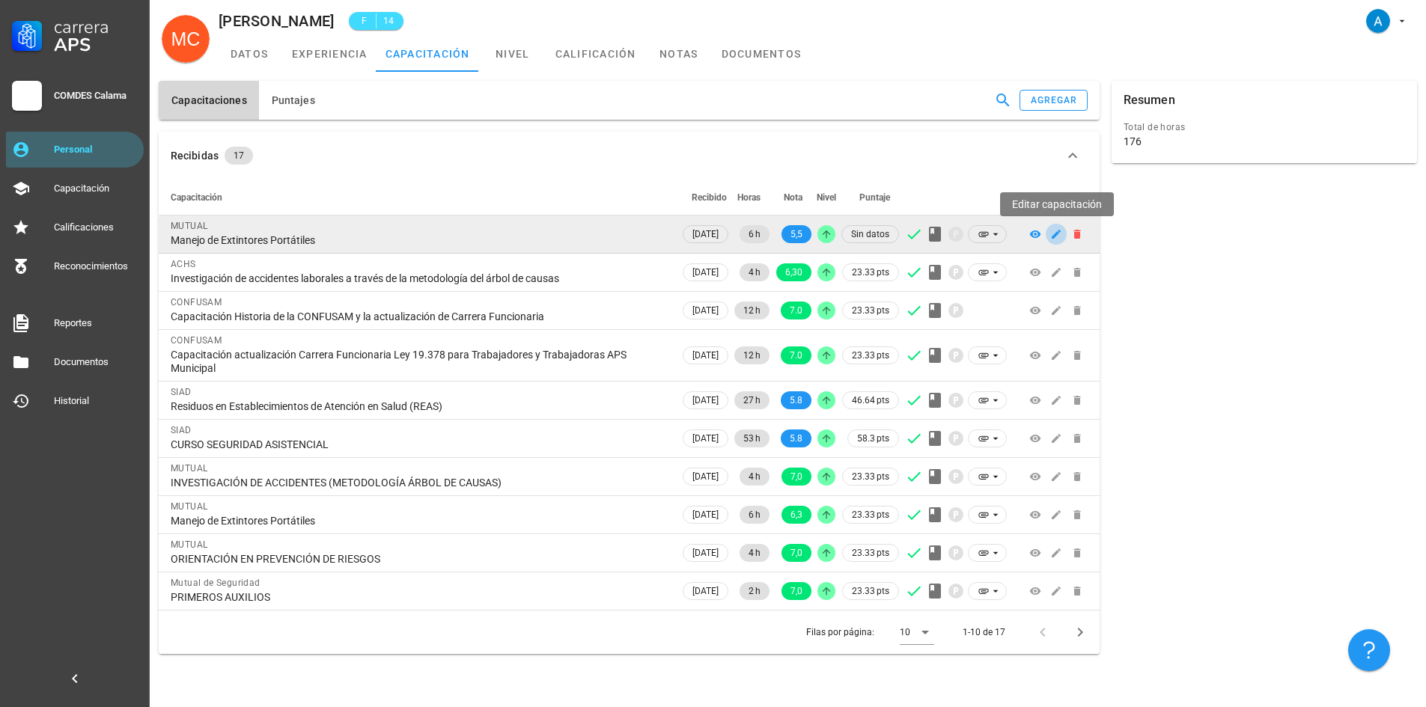
click at [1054, 236] on icon "button" at bounding box center [1056, 234] width 9 height 9
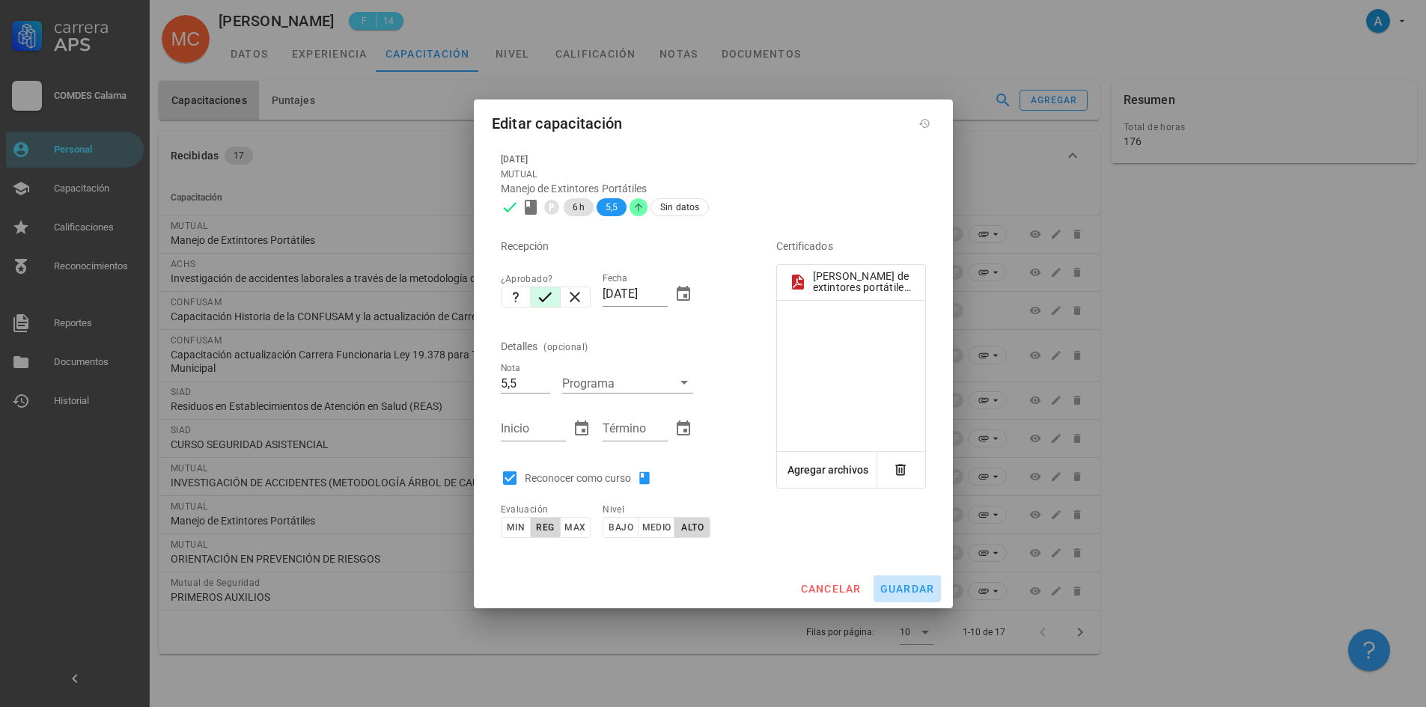
click at [916, 588] on span "guardar" at bounding box center [907, 589] width 55 height 12
